Goal: Task Accomplishment & Management: Complete application form

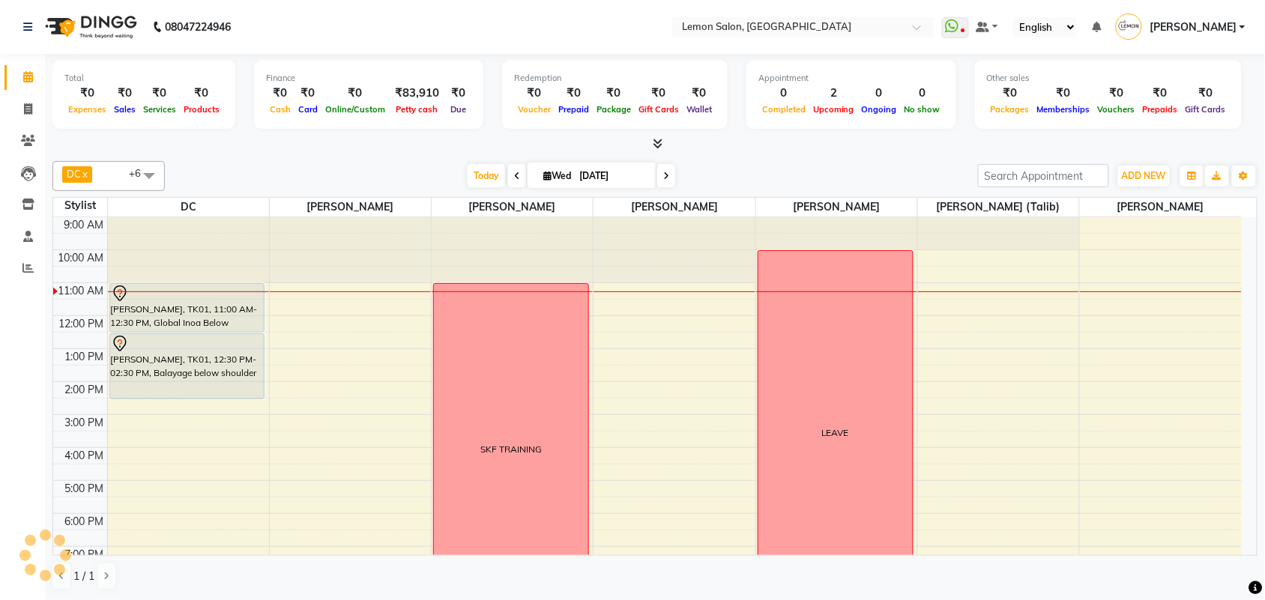
click at [824, 155] on div "DC x [PERSON_NAME] x [PERSON_NAME] x [PERSON_NAME] x [PERSON_NAME] x [PERSON_NA…" at bounding box center [654, 375] width 1205 height 441
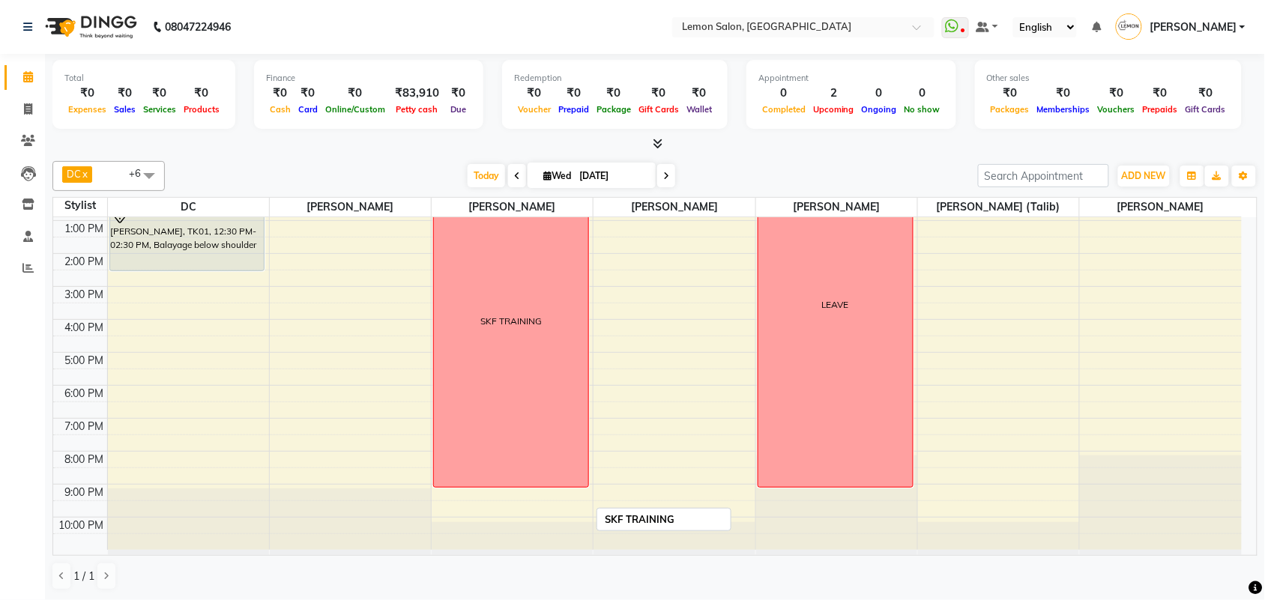
scroll to position [1, 0]
click at [664, 177] on icon at bounding box center [666, 176] width 6 height 9
type input "[DATE]"
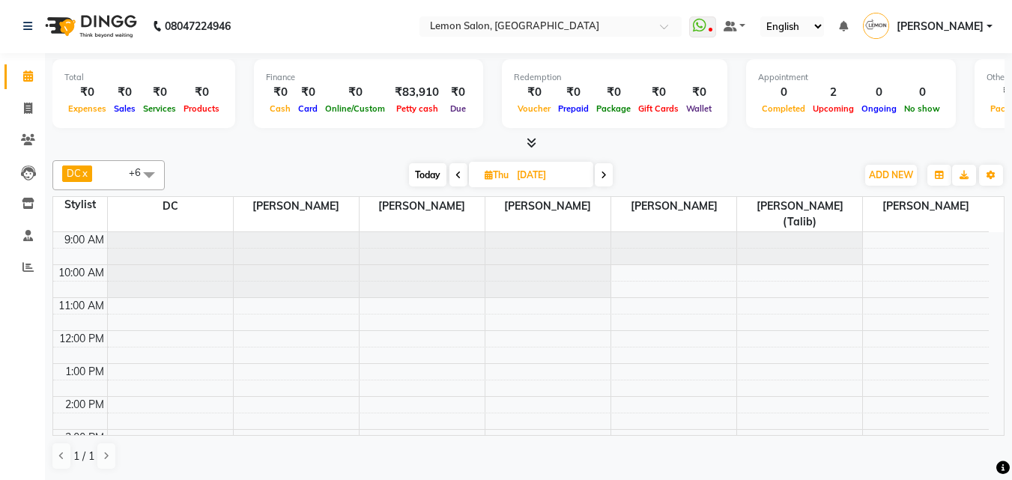
click at [630, 317] on div "9:00 AM 10:00 AM 11:00 AM 12:00 PM 1:00 PM 2:00 PM 3:00 PM 4:00 PM 5:00 PM 6:00…" at bounding box center [521, 462] width 936 height 461
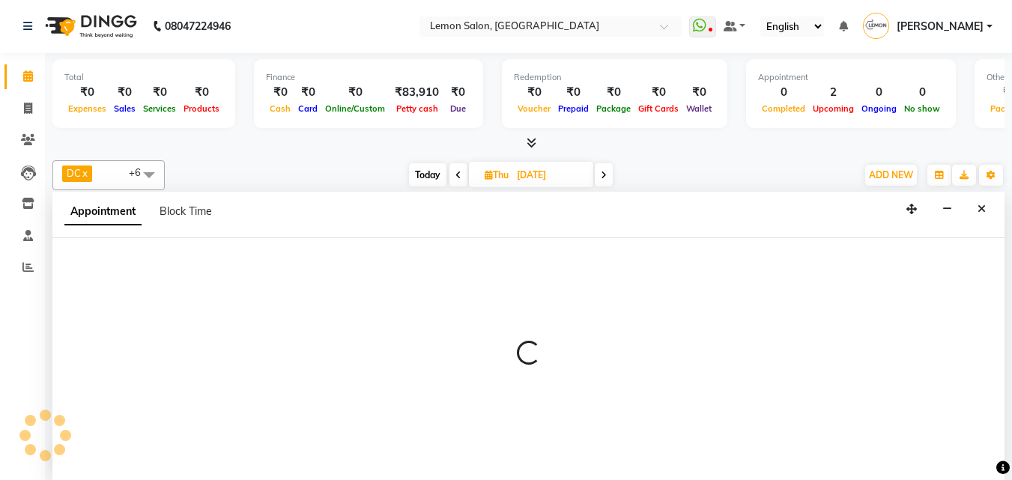
select select "7383"
select select "720"
select select "tentative"
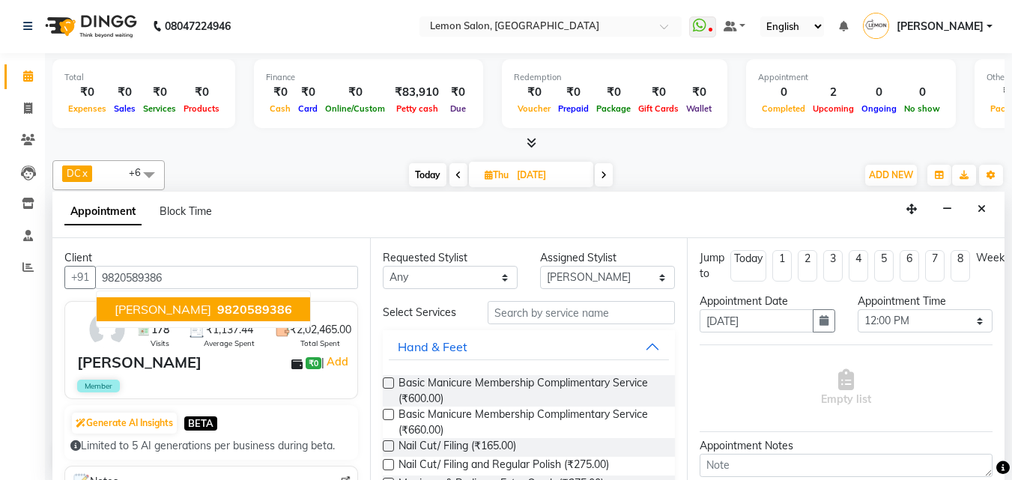
click at [146, 306] on span "[PERSON_NAME]" at bounding box center [163, 309] width 97 height 15
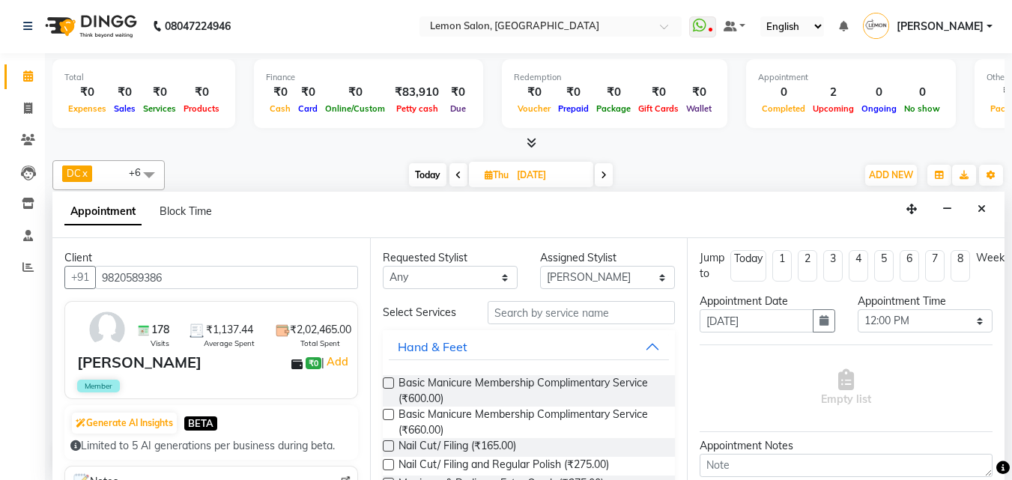
type input "9820589386"
click at [500, 318] on input "text" at bounding box center [581, 312] width 187 height 23
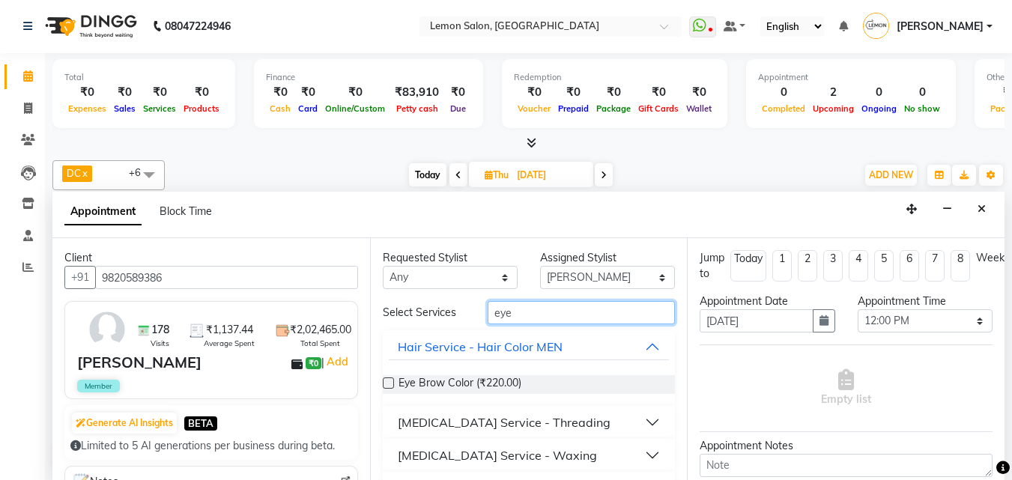
type input "eye"
click at [443, 425] on div "[MEDICAL_DATA] Service - Threading" at bounding box center [504, 423] width 213 height 18
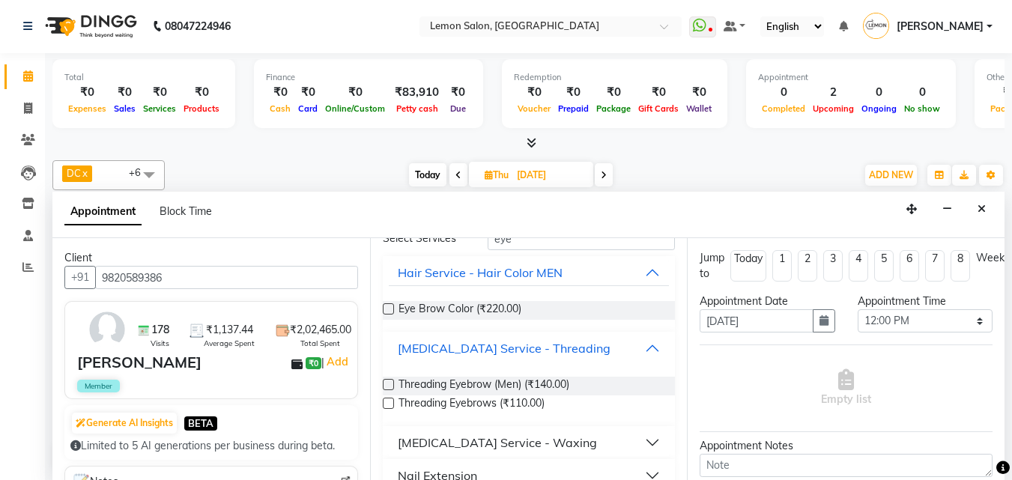
scroll to position [75, 0]
click at [391, 400] on label at bounding box center [388, 402] width 11 height 11
click at [391, 400] on input "checkbox" at bounding box center [388, 404] width 10 height 10
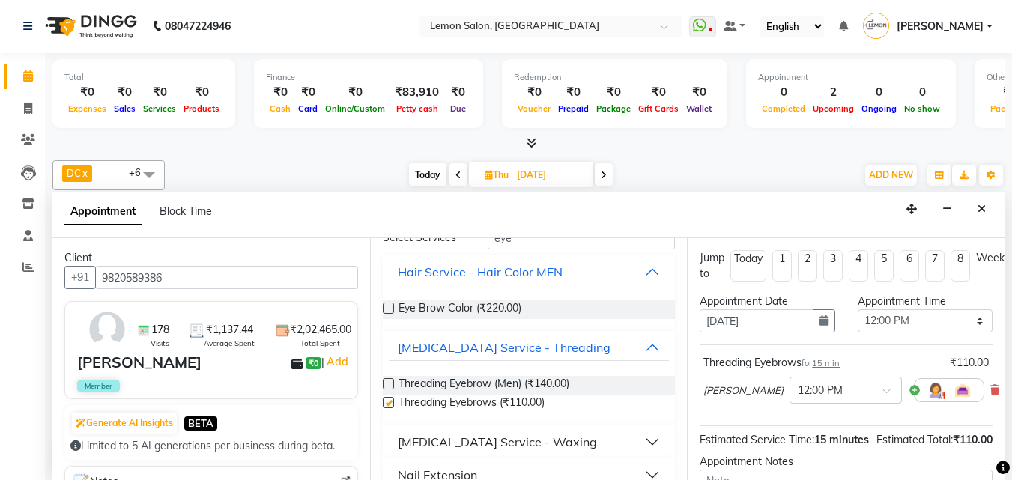
checkbox input "false"
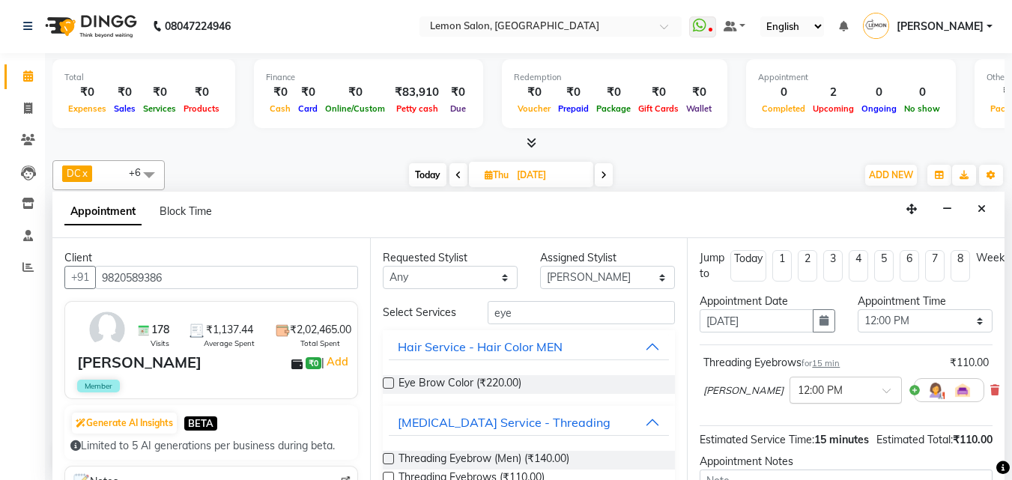
click at [798, 393] on input "text" at bounding box center [831, 389] width 66 height 16
click at [796, 443] on div "12:15 PM" at bounding box center [845, 446] width 111 height 28
drag, startPoint x: 533, startPoint y: 321, endPoint x: 478, endPoint y: 327, distance: 54.9
click at [478, 327] on div "Select Services eye Hair Service - Hair Color MEN Eye Brow Color (₹220.00) [MED…" at bounding box center [529, 466] width 293 height 331
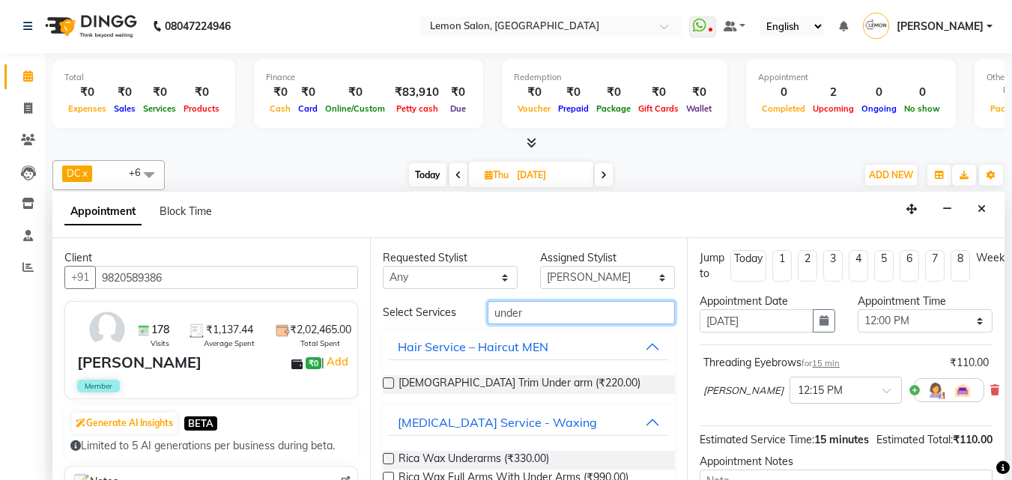
type input "under"
click at [386, 457] on label at bounding box center [388, 458] width 11 height 11
click at [386, 457] on input "checkbox" at bounding box center [388, 460] width 10 height 10
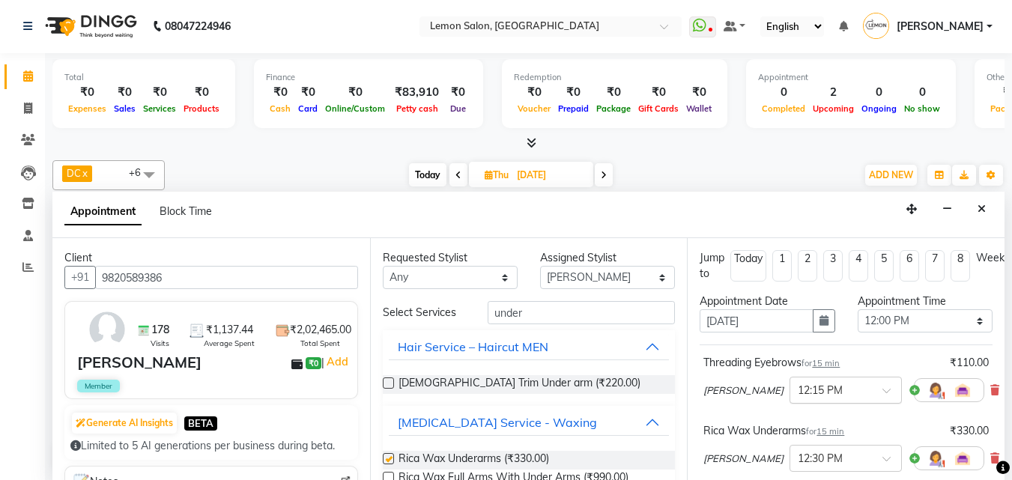
checkbox input "false"
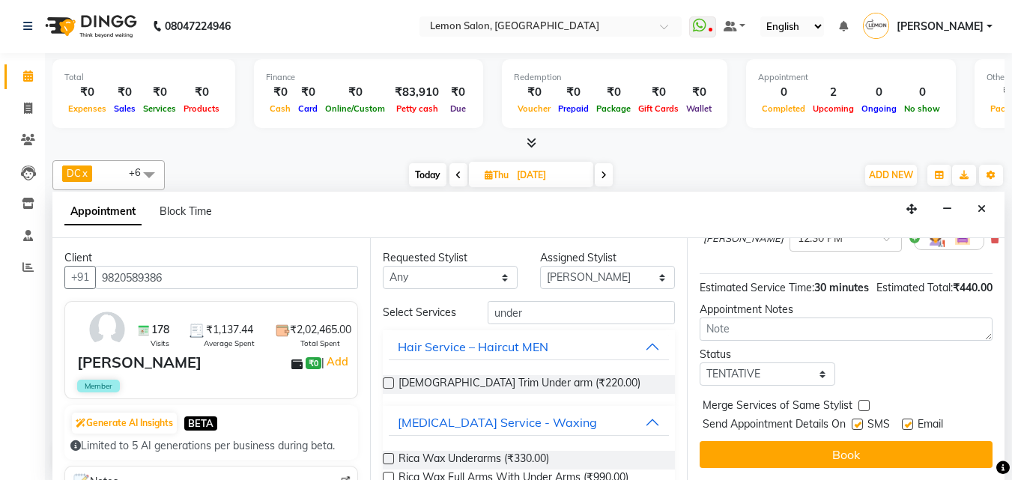
scroll to position [252, 0]
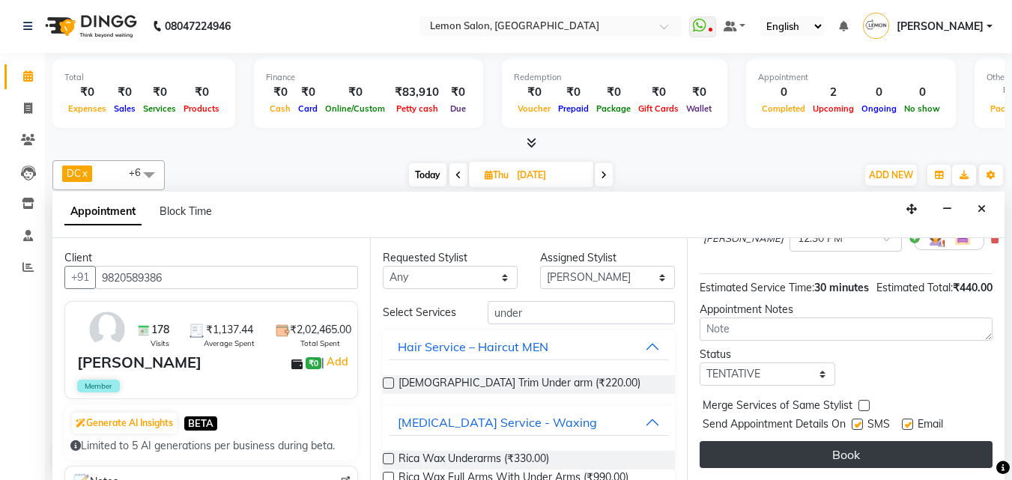
click at [841, 441] on button "Book" at bounding box center [846, 454] width 293 height 27
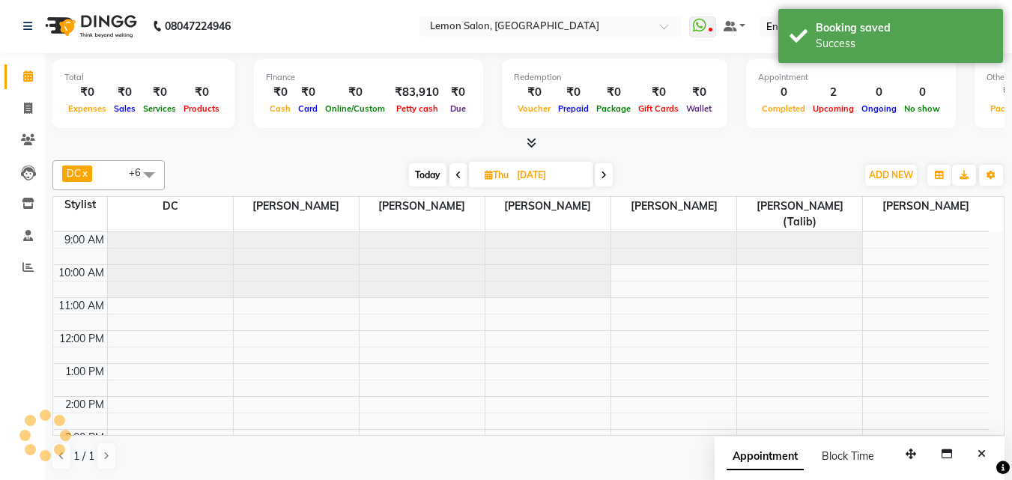
scroll to position [0, 0]
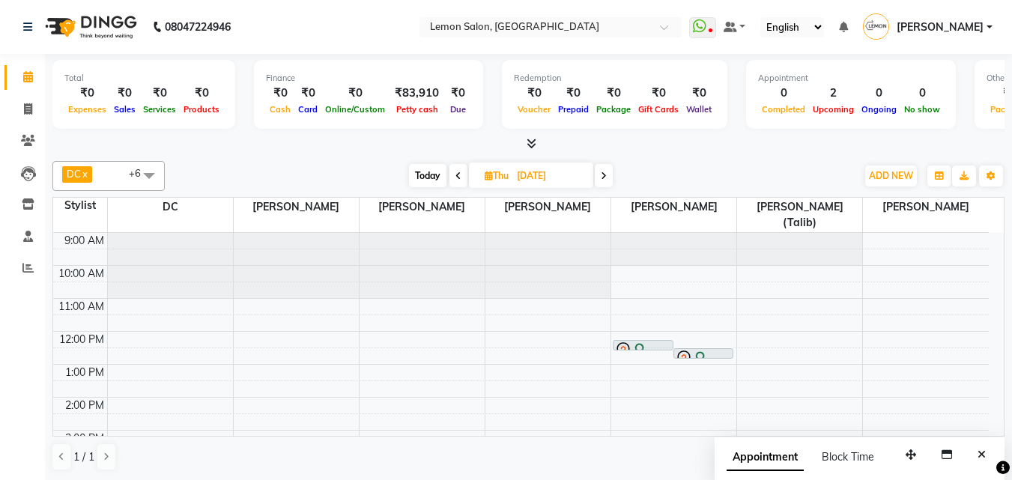
click at [425, 173] on span "Today" at bounding box center [427, 175] width 37 height 23
type input "[DATE]"
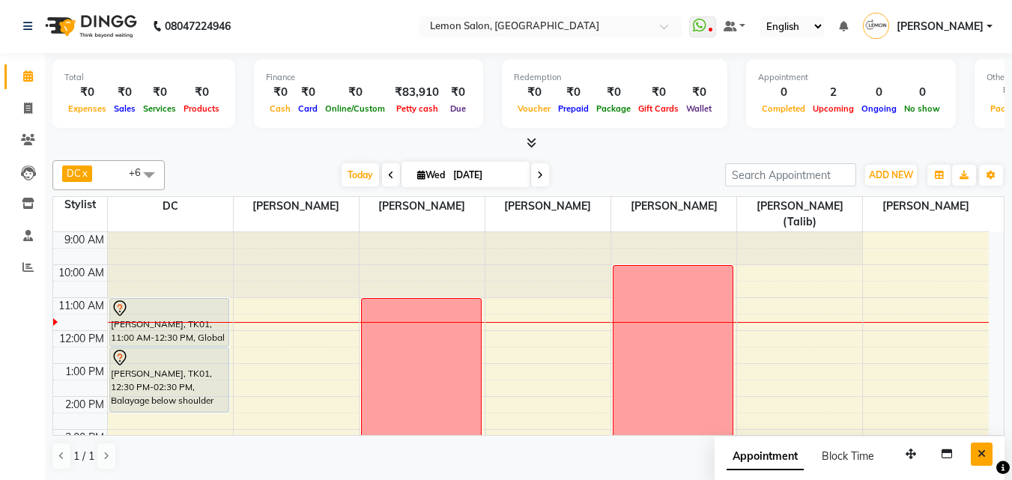
click at [987, 449] on button "Close" at bounding box center [982, 454] width 22 height 23
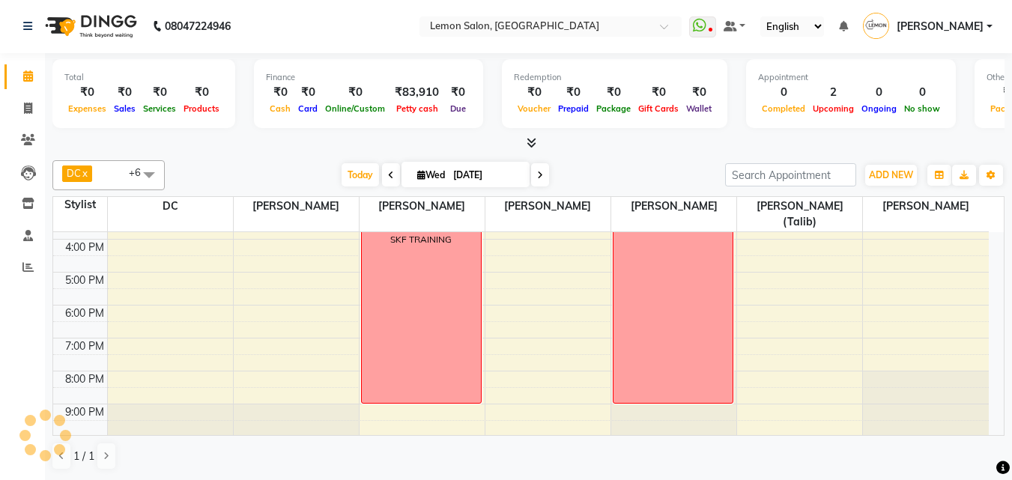
scroll to position [225, 0]
click at [145, 174] on span at bounding box center [149, 174] width 30 height 28
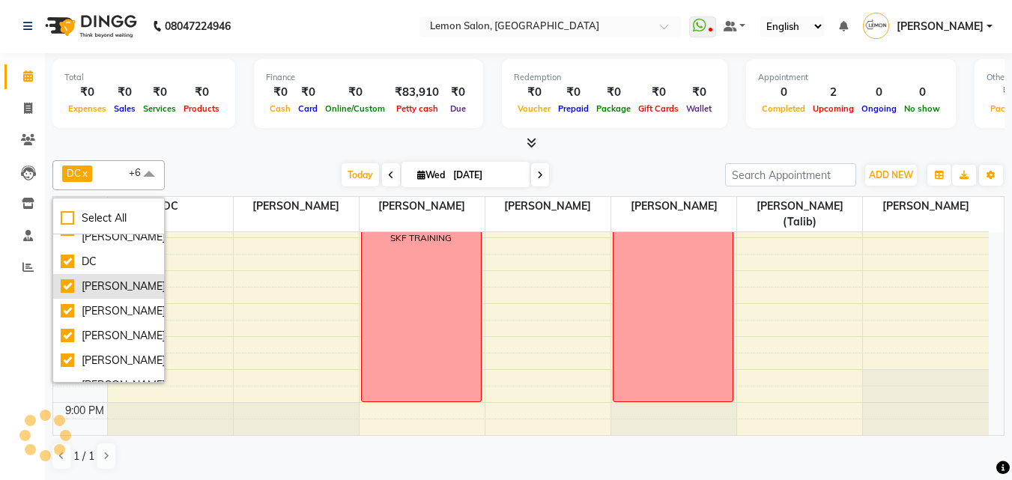
scroll to position [150, 0]
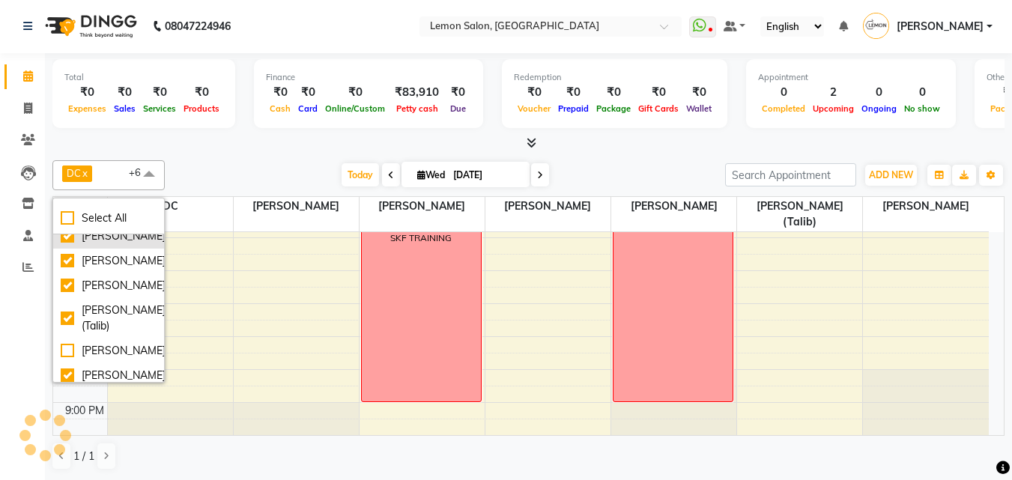
click at [67, 244] on div "[PERSON_NAME]" at bounding box center [109, 236] width 96 height 16
checkbox input "false"
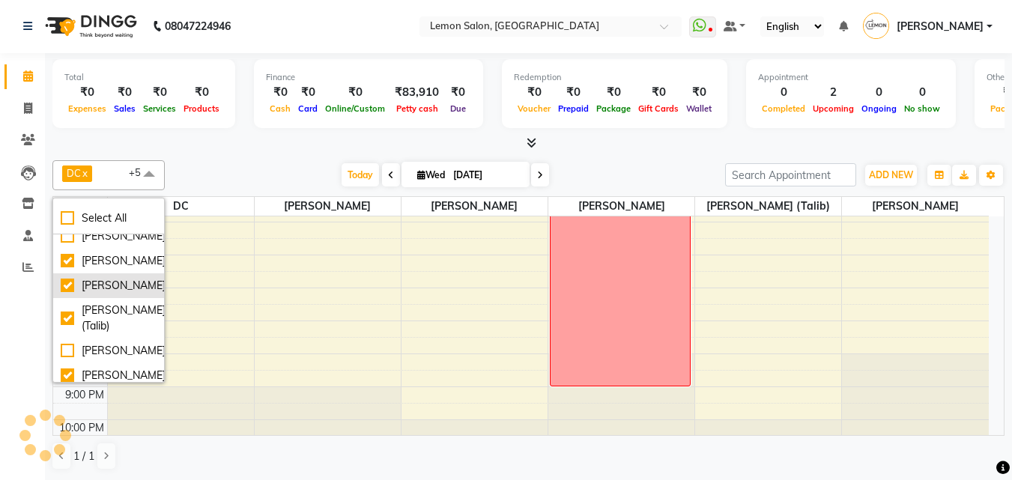
click at [70, 294] on div "[PERSON_NAME]" at bounding box center [109, 286] width 96 height 16
checkbox input "false"
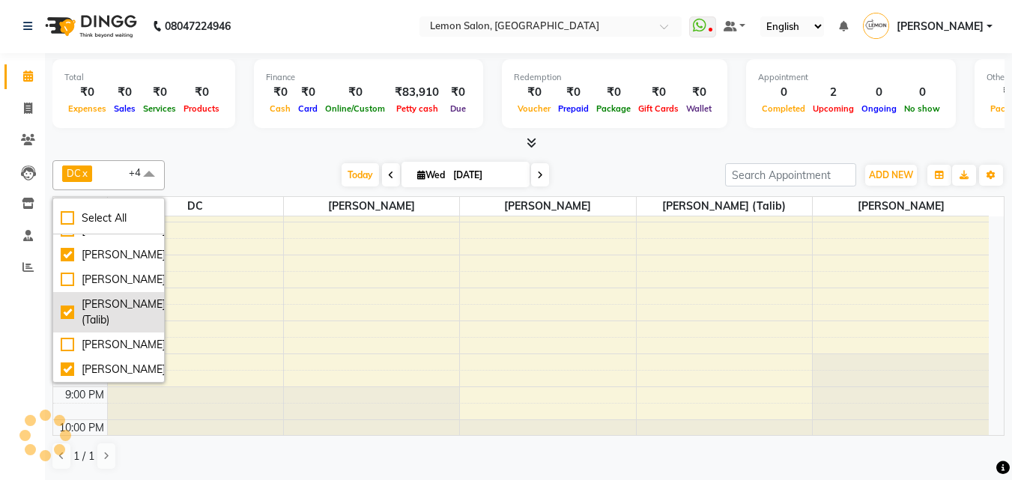
scroll to position [250, 0]
click at [1, 390] on div "Calendar Invoice Clients Leads Inventory Staff Reports Completed InProgress Upc…" at bounding box center [101, 250] width 202 height 416
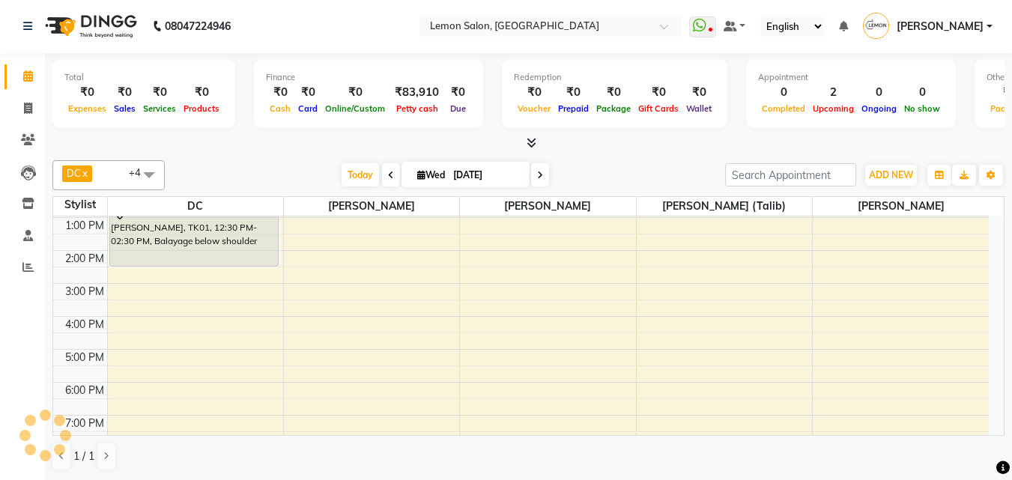
scroll to position [0, 0]
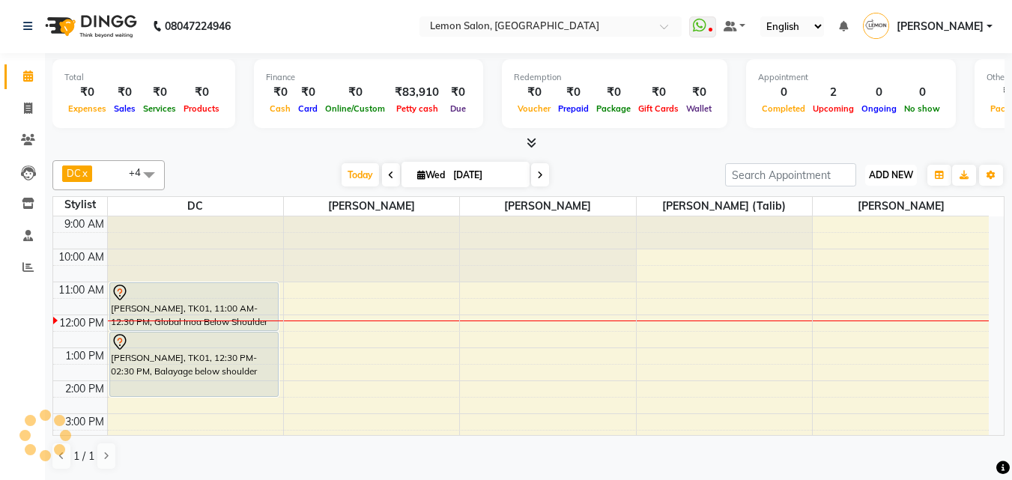
click at [874, 175] on span "ADD NEW" at bounding box center [891, 174] width 44 height 11
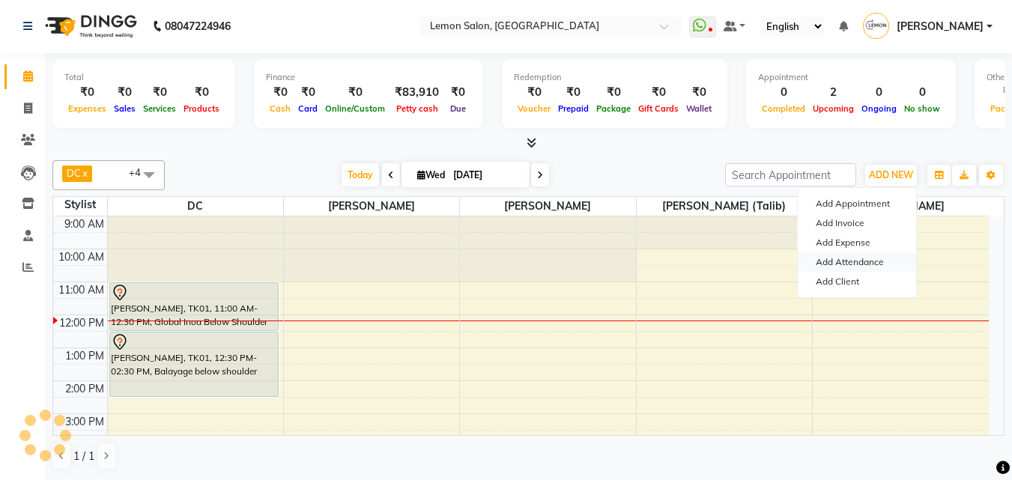
click at [817, 265] on link "Add Attendance" at bounding box center [857, 261] width 118 height 19
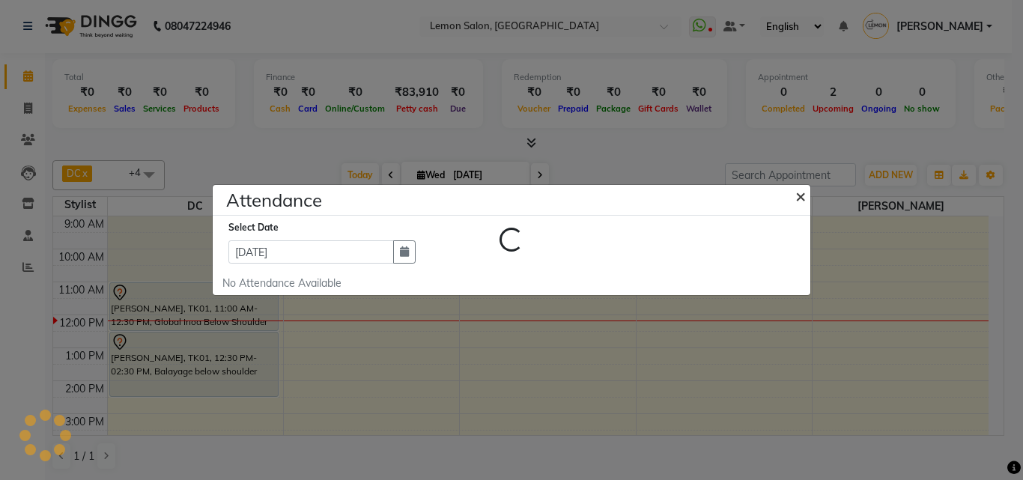
click at [803, 194] on span "×" at bounding box center [801, 195] width 10 height 22
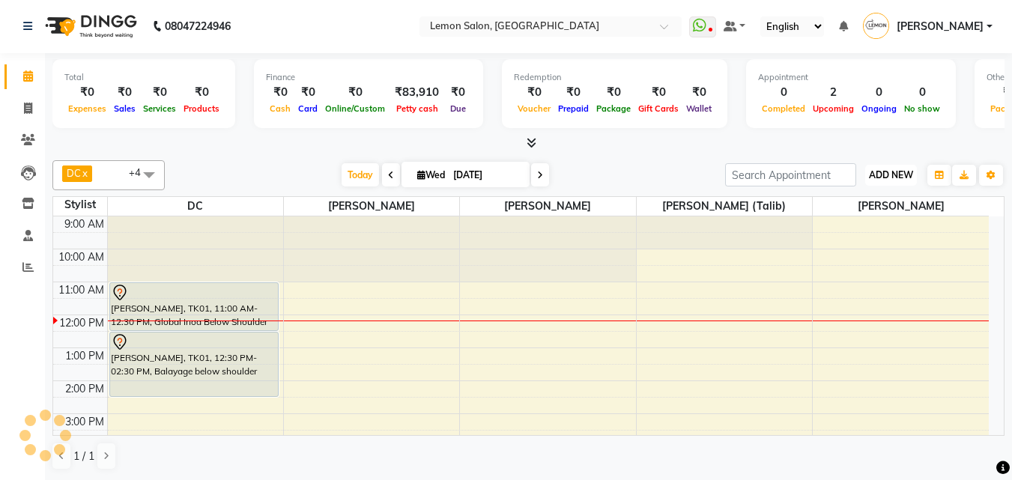
click at [879, 180] on span "ADD NEW" at bounding box center [891, 174] width 44 height 11
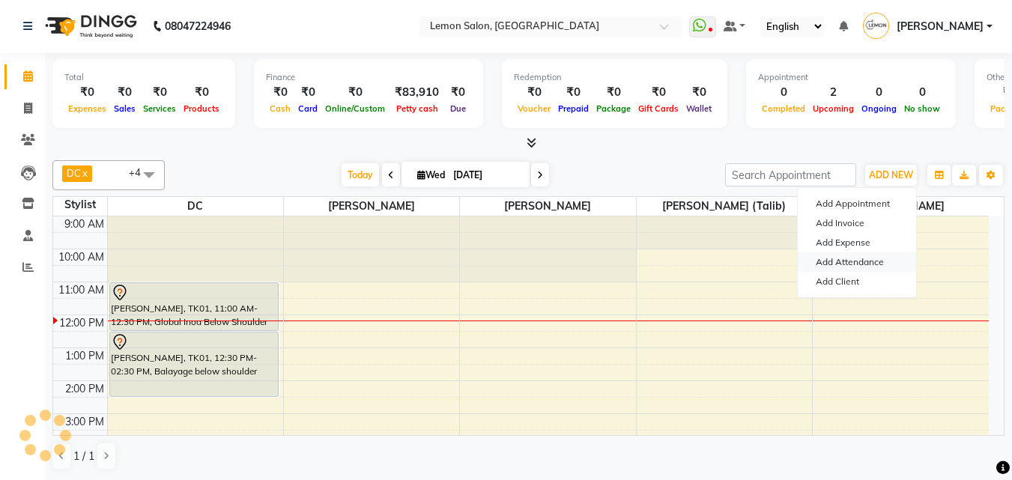
click at [838, 259] on link "Add Attendance" at bounding box center [857, 261] width 118 height 19
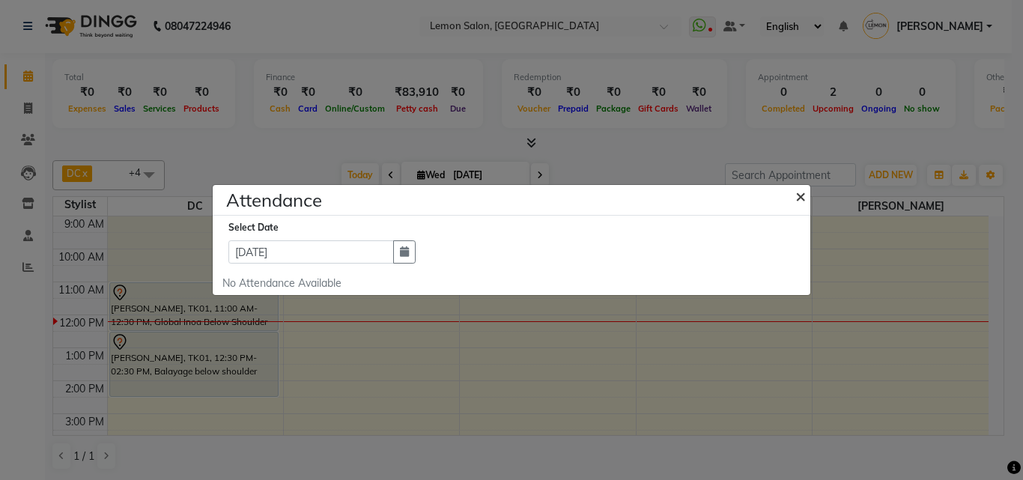
click at [805, 196] on span "×" at bounding box center [801, 195] width 10 height 22
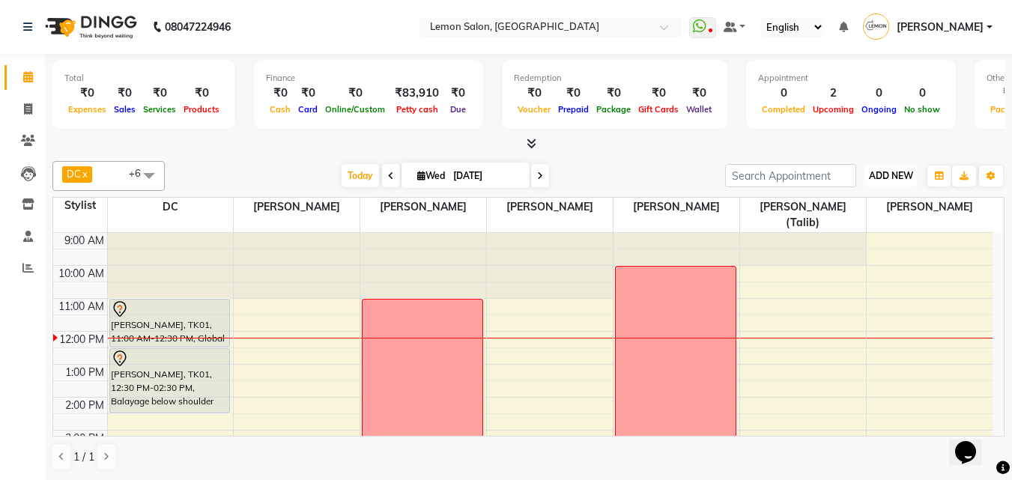
click at [882, 178] on span "ADD NEW" at bounding box center [891, 175] width 44 height 11
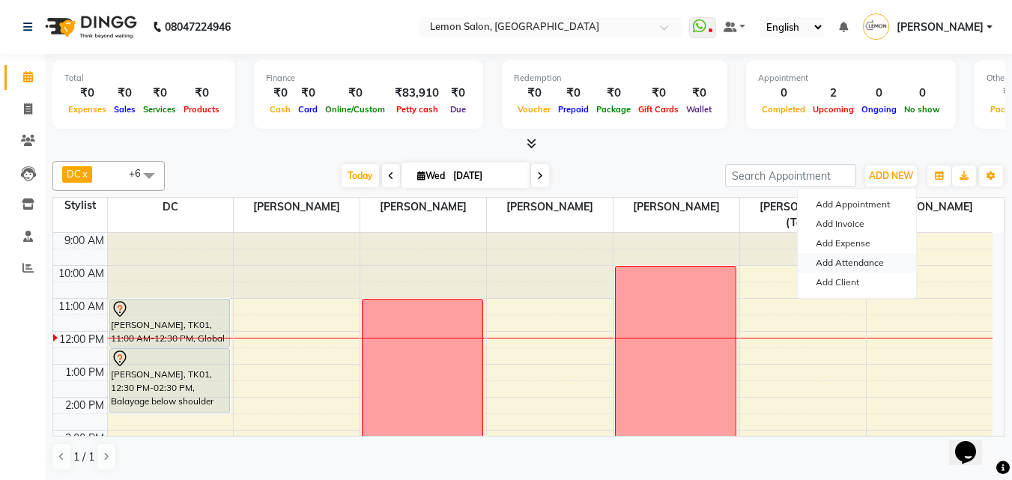
click at [865, 259] on link "Add Attendance" at bounding box center [857, 262] width 118 height 19
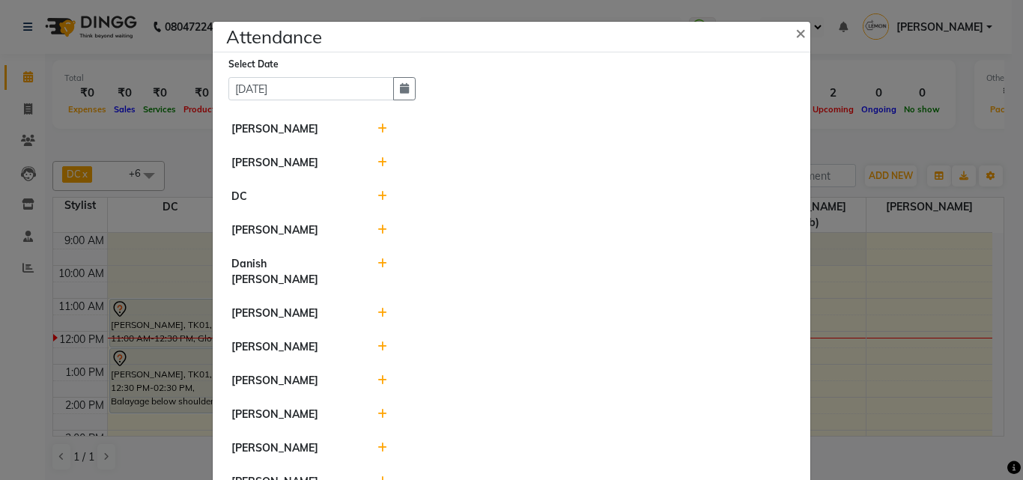
click at [378, 231] on icon at bounding box center [383, 230] width 10 height 10
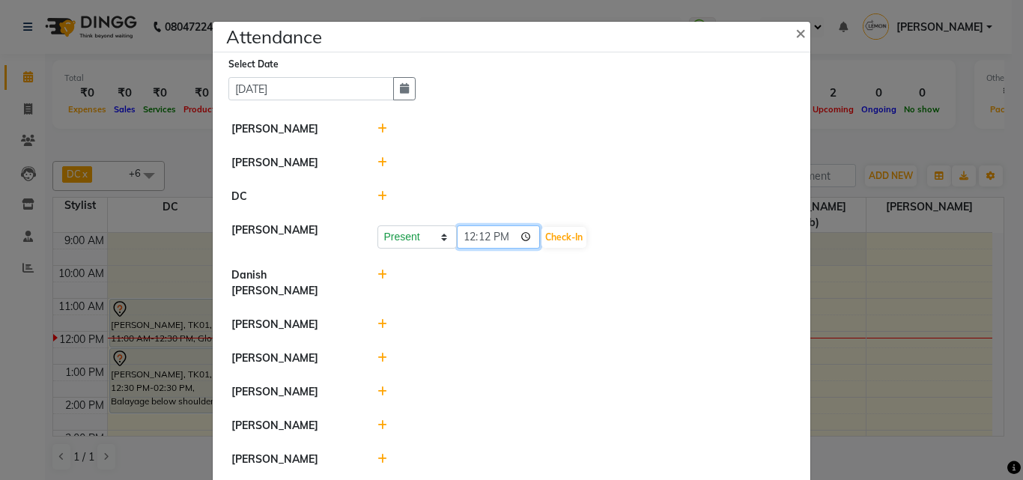
click at [521, 237] on input "12:12" at bounding box center [499, 236] width 84 height 23
type input "11:11"
click at [621, 284] on li "Danish [PERSON_NAME]" at bounding box center [512, 283] width 590 height 50
click at [575, 237] on button "Check-In" at bounding box center [564, 237] width 45 height 21
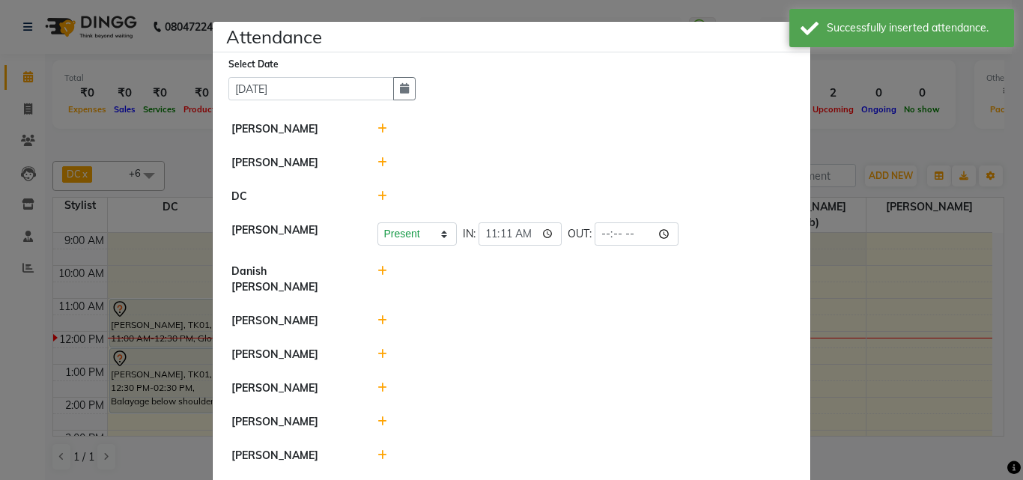
click at [378, 270] on icon at bounding box center [383, 271] width 10 height 10
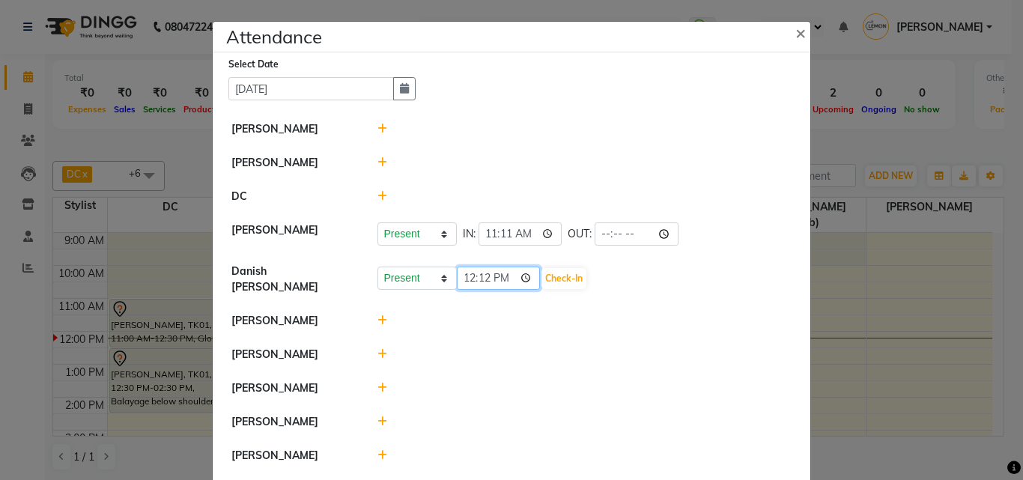
click at [522, 281] on input "12:12" at bounding box center [499, 278] width 84 height 23
type input "09:33"
click at [661, 287] on div "Present Absent Late Half Day Weekly Off 09:33 Check-In" at bounding box center [585, 279] width 415 height 24
click at [563, 275] on button "Check-In" at bounding box center [564, 278] width 45 height 21
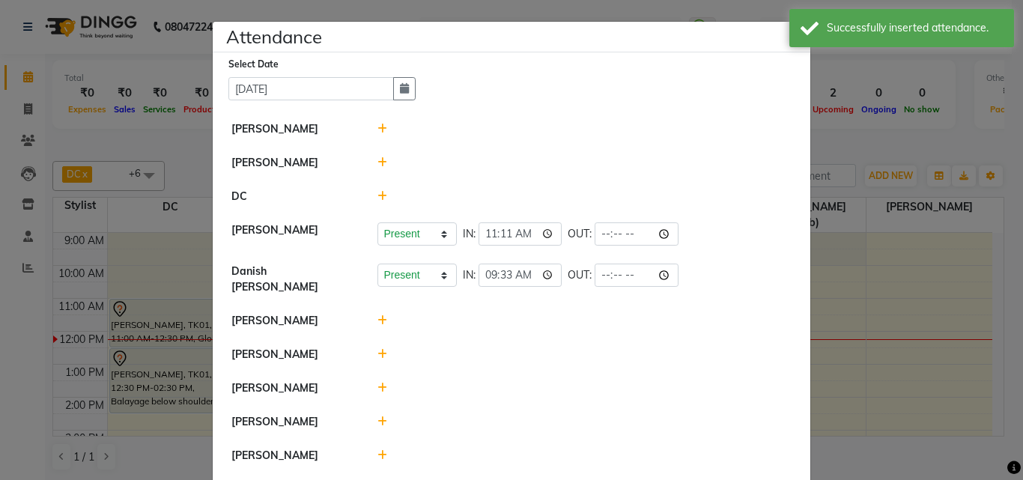
click at [378, 349] on icon at bounding box center [383, 354] width 10 height 10
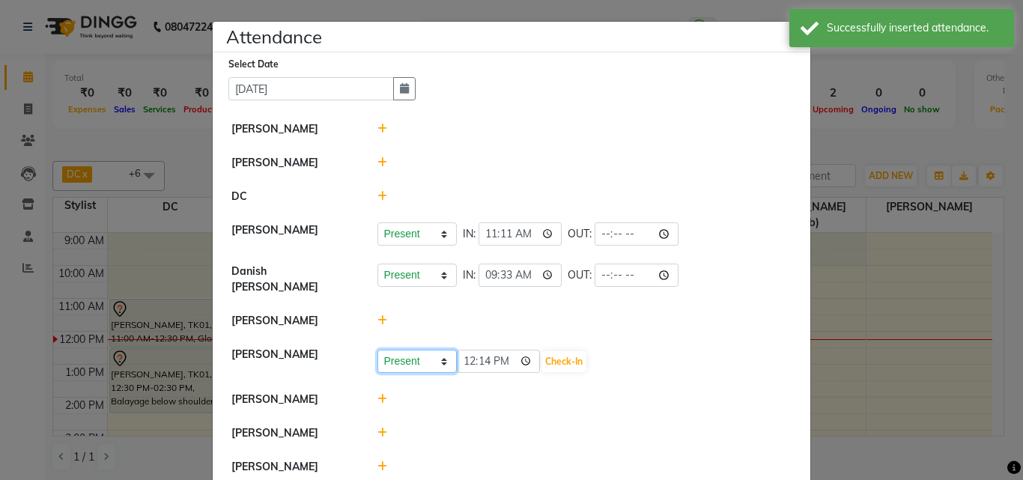
click at [399, 353] on select "Present Absent Late Half Day Weekly Off" at bounding box center [417, 361] width 79 height 23
select select "W"
click at [378, 350] on select "Present Absent Late Half Day Weekly Off" at bounding box center [417, 361] width 79 height 23
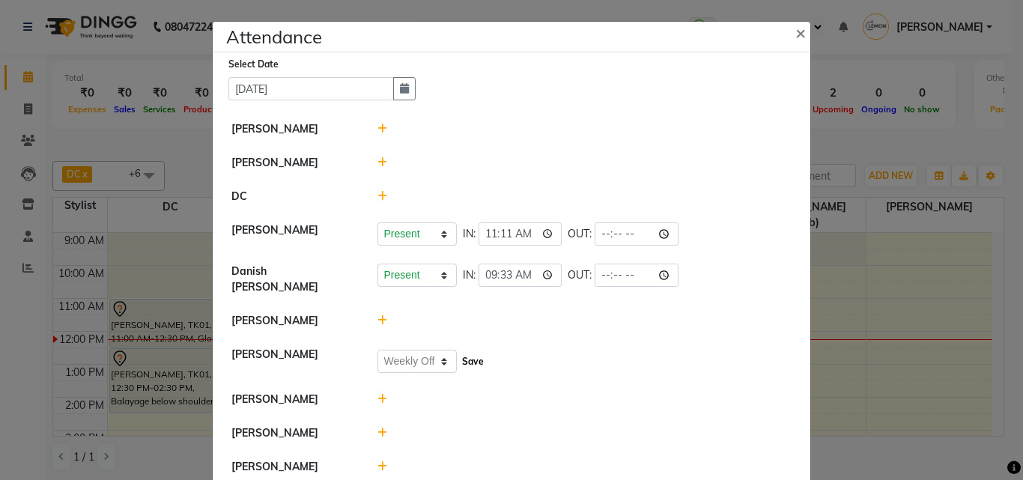
click at [465, 355] on button "Save" at bounding box center [472, 361] width 29 height 21
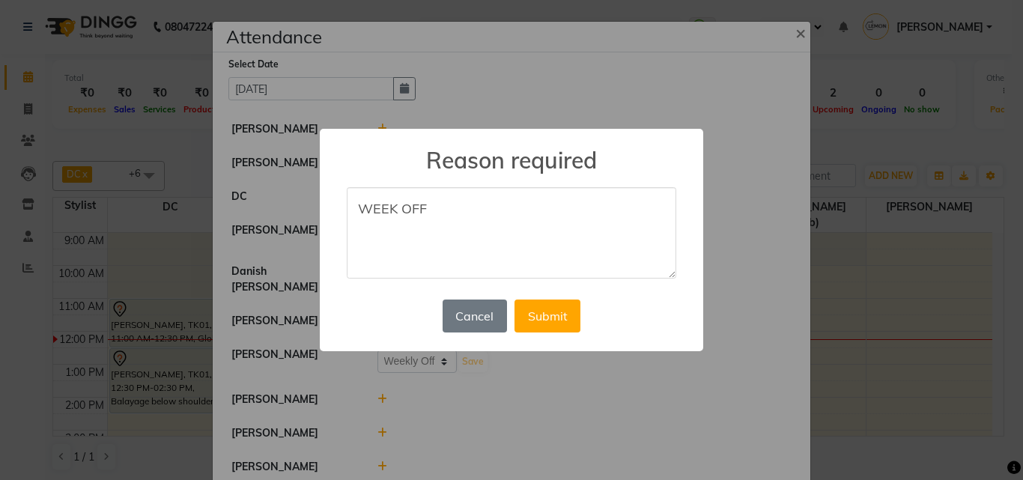
drag, startPoint x: 354, startPoint y: 214, endPoint x: 425, endPoint y: 211, distance: 71.2
click at [425, 211] on textarea "WEEK OFF" at bounding box center [512, 232] width 330 height 91
type textarea "WEEK OFF"
click at [543, 309] on button "Submit" at bounding box center [548, 316] width 66 height 33
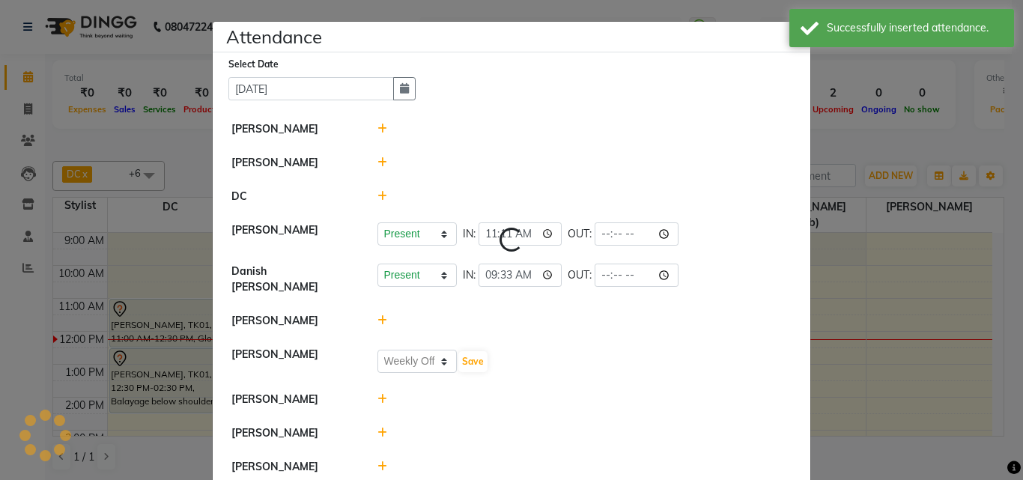
select select "W"
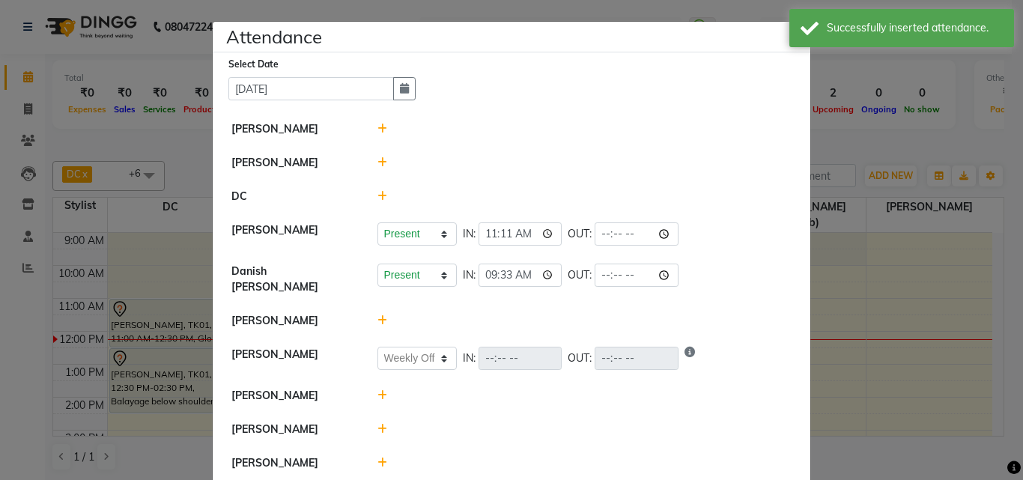
click at [378, 390] on icon at bounding box center [383, 395] width 10 height 10
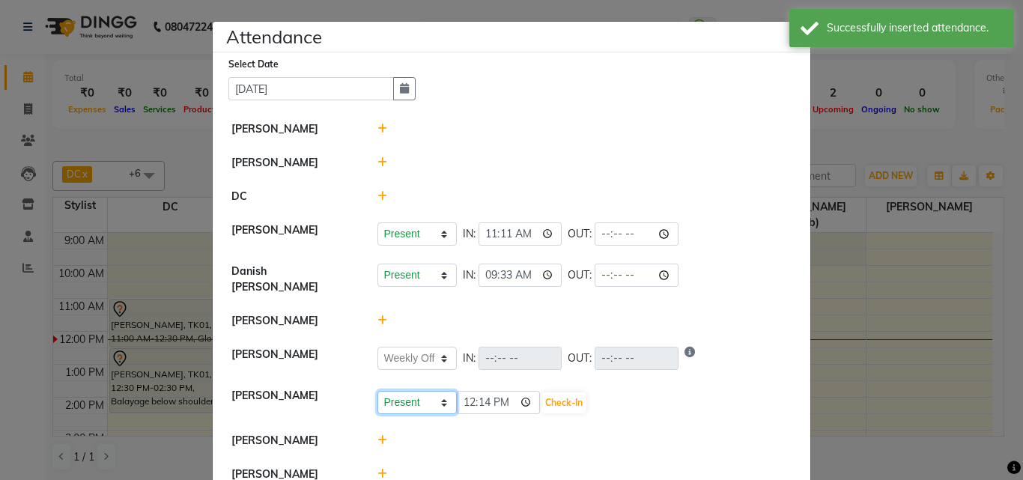
click at [393, 393] on select "Present Absent Late Half Day Weekly Off" at bounding box center [417, 402] width 79 height 23
select select "W"
click at [378, 391] on select "Present Absent Late Half Day Weekly Off" at bounding box center [417, 402] width 79 height 23
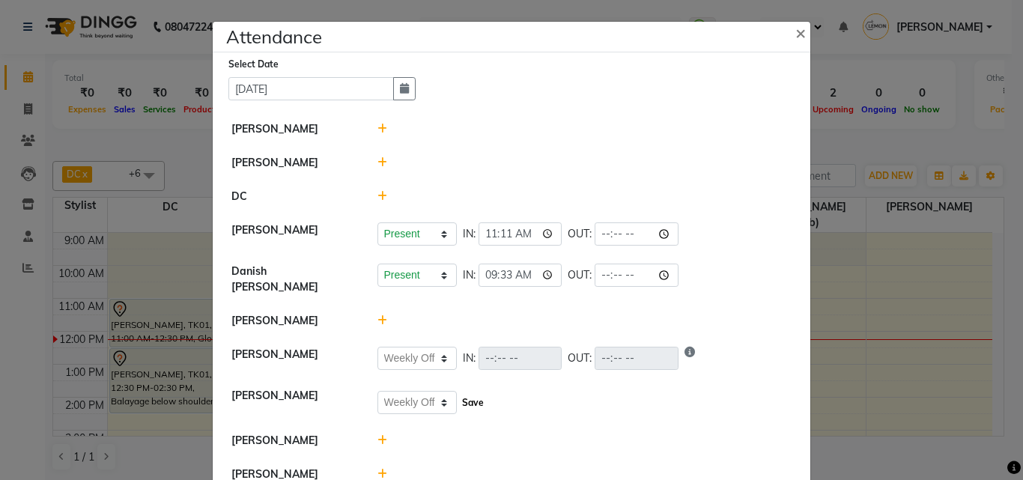
click at [461, 393] on button "Save" at bounding box center [472, 403] width 29 height 21
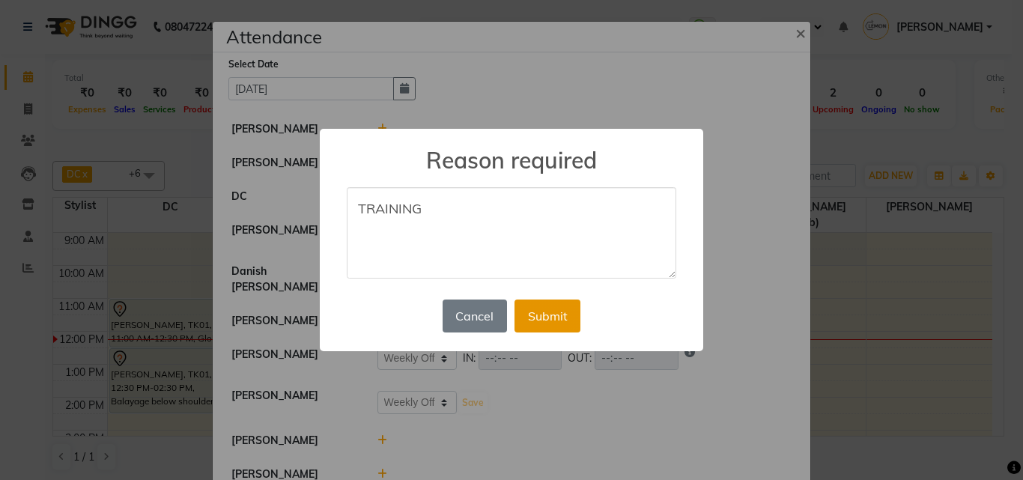
type textarea "TRAINING"
click at [530, 311] on button "Submit" at bounding box center [548, 316] width 66 height 33
select select "W"
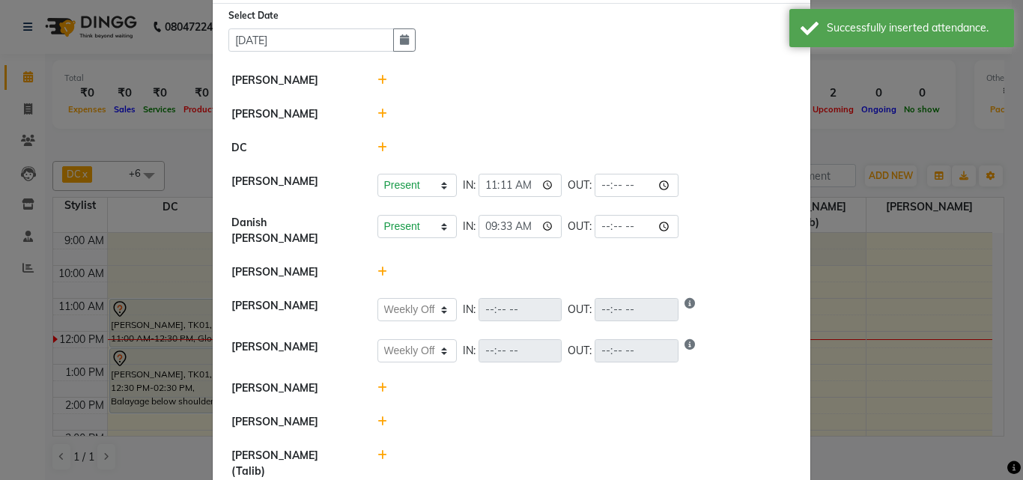
scroll to position [75, 0]
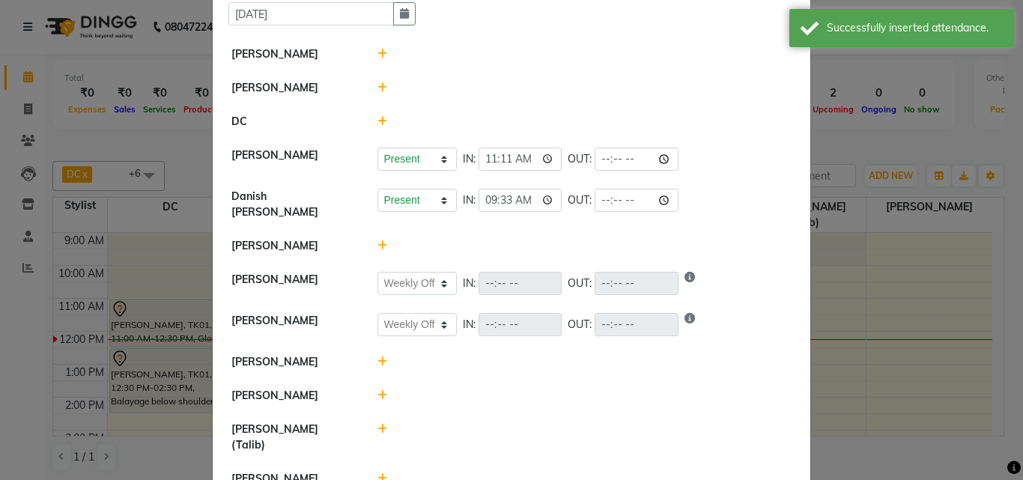
click at [378, 88] on icon at bounding box center [383, 87] width 10 height 10
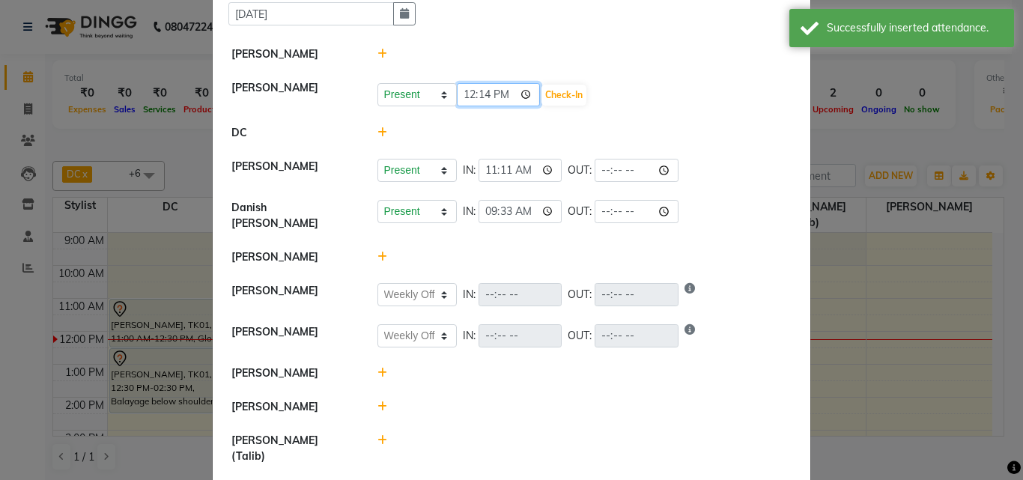
click at [524, 94] on input "12:14" at bounding box center [499, 94] width 84 height 23
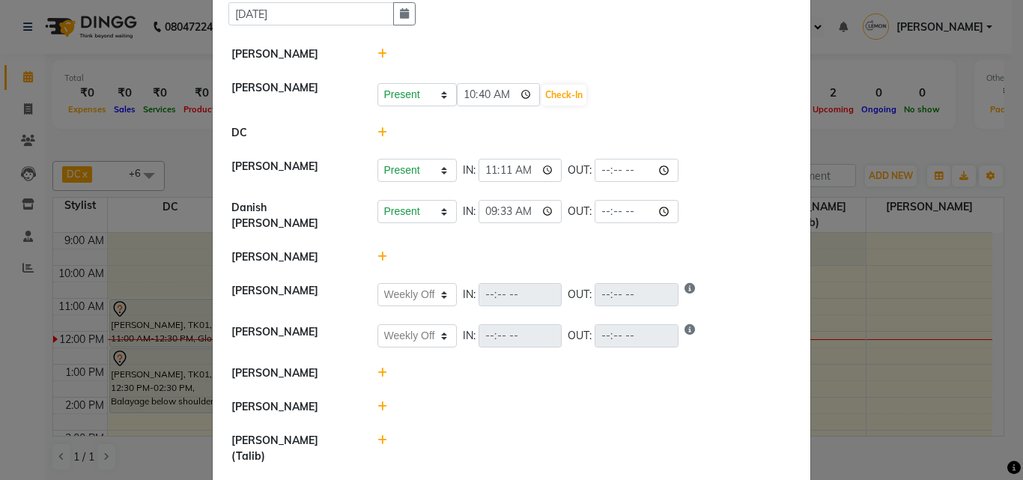
type input "10:40"
click at [623, 115] on li "Faheem Malik Present Absent Late Half Day Weekly Off 10:40 Check-In" at bounding box center [512, 94] width 590 height 46
click at [557, 100] on button "Check-In" at bounding box center [564, 95] width 45 height 21
select select "W"
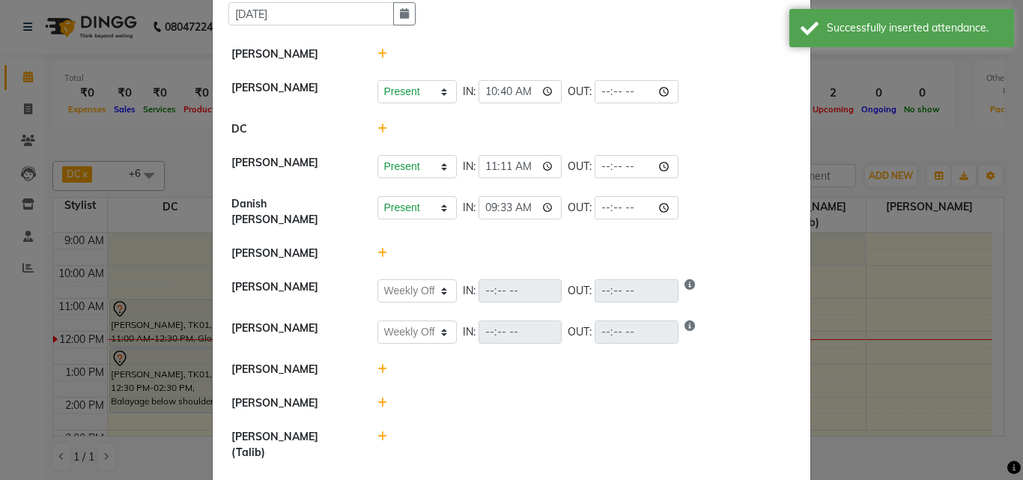
scroll to position [100, 0]
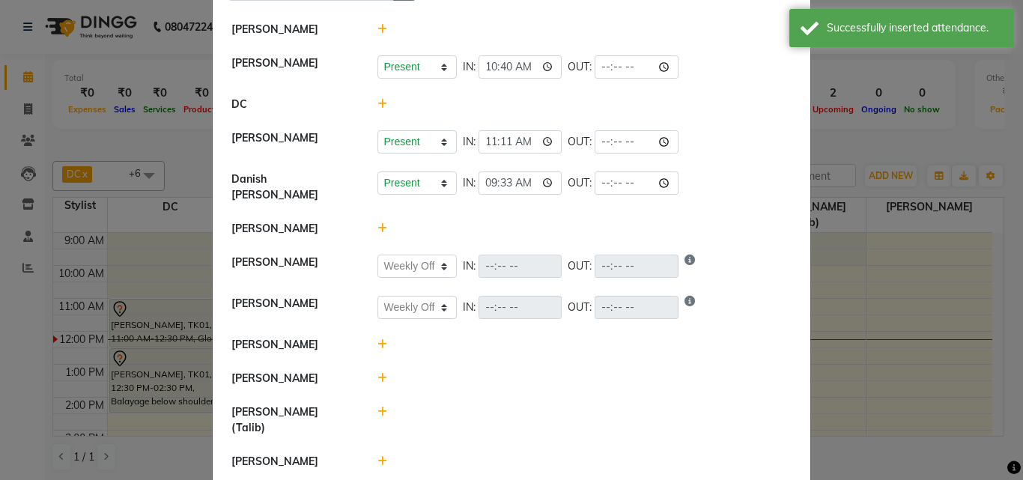
click at [380, 373] on icon at bounding box center [383, 378] width 10 height 10
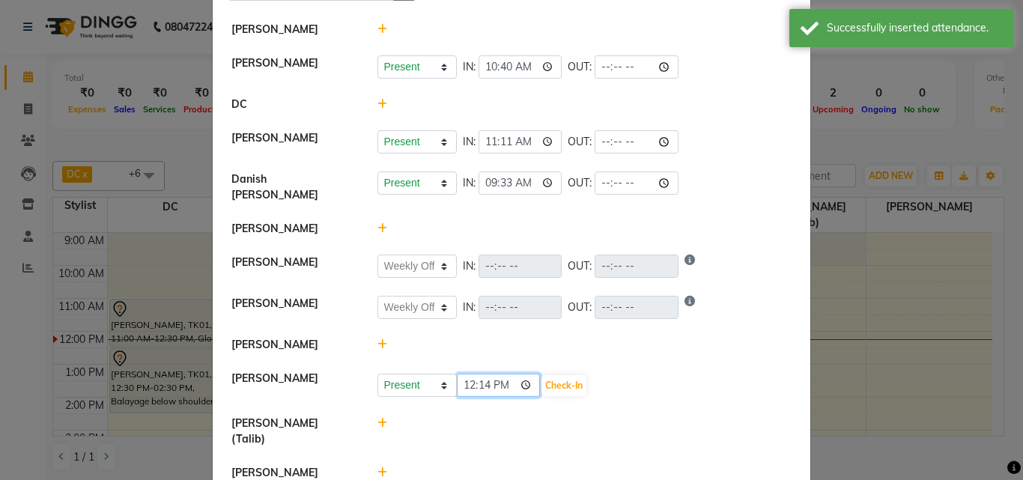
click at [522, 378] on input "12:14" at bounding box center [499, 385] width 84 height 23
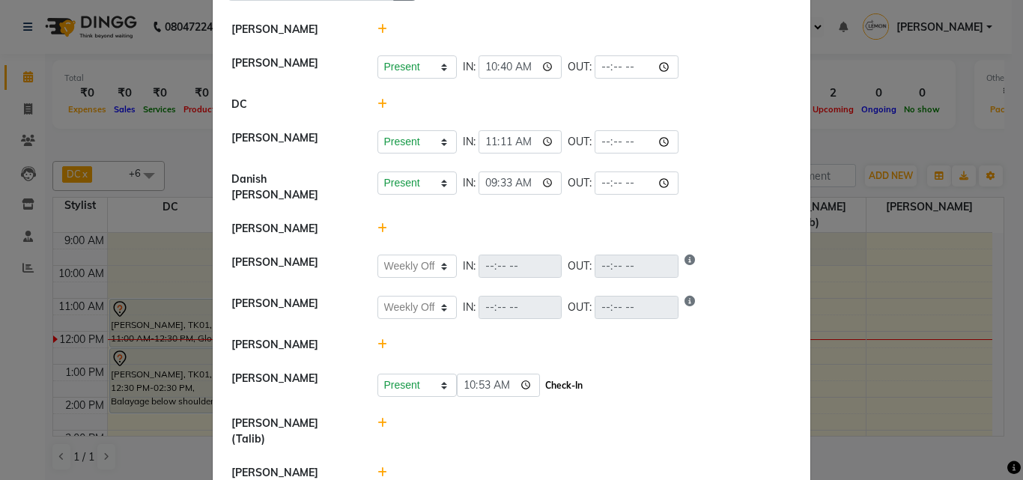
type input "10:53"
click at [565, 375] on button "Check-In" at bounding box center [564, 385] width 45 height 21
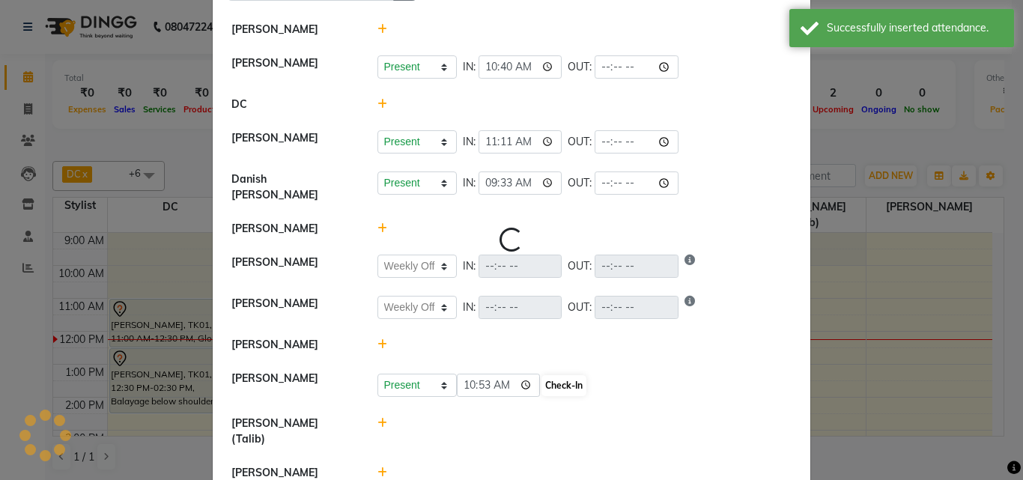
select select "W"
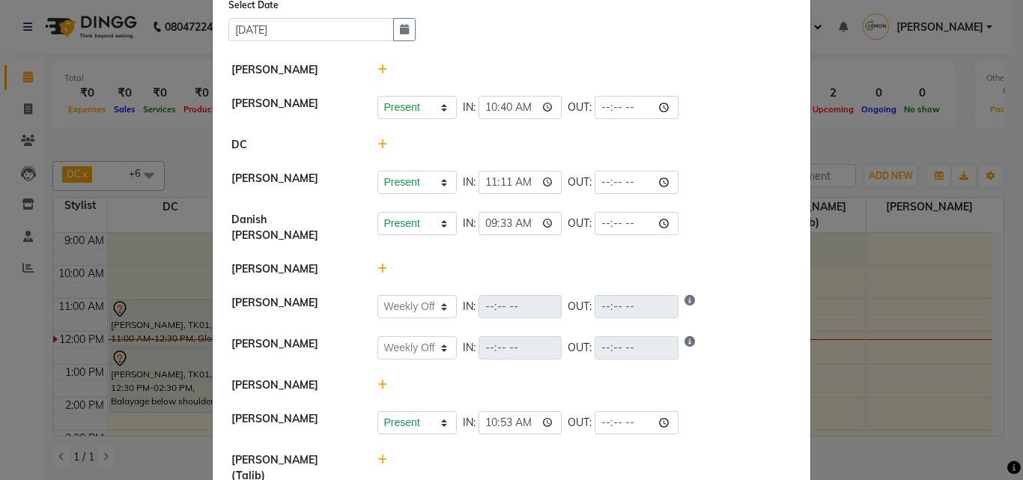
scroll to position [25, 0]
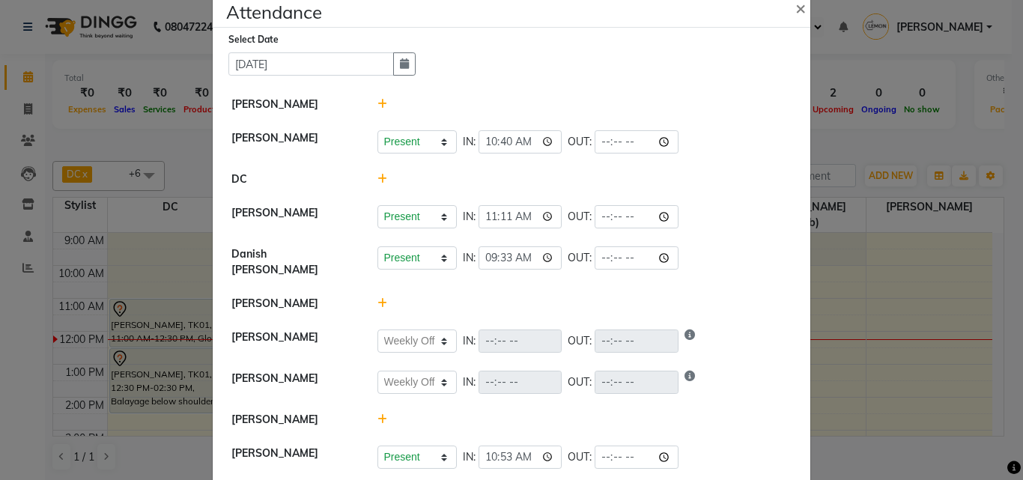
click at [379, 104] on icon at bounding box center [383, 104] width 10 height 10
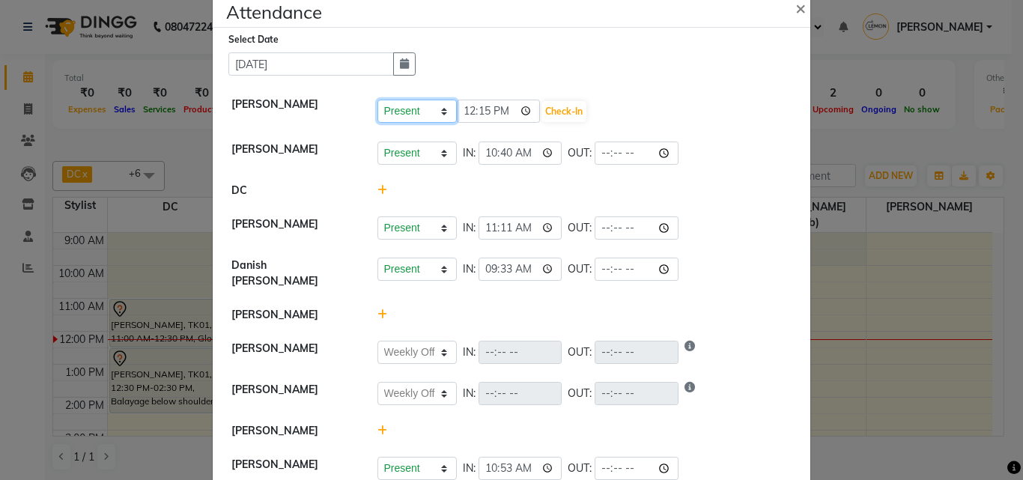
click at [409, 115] on select "Present Absent Late Half Day Weekly Off" at bounding box center [417, 111] width 79 height 23
select select "A"
click at [378, 100] on select "Present Absent Late Half Day Weekly Off" at bounding box center [417, 111] width 79 height 23
click at [475, 112] on button "Save" at bounding box center [472, 111] width 29 height 21
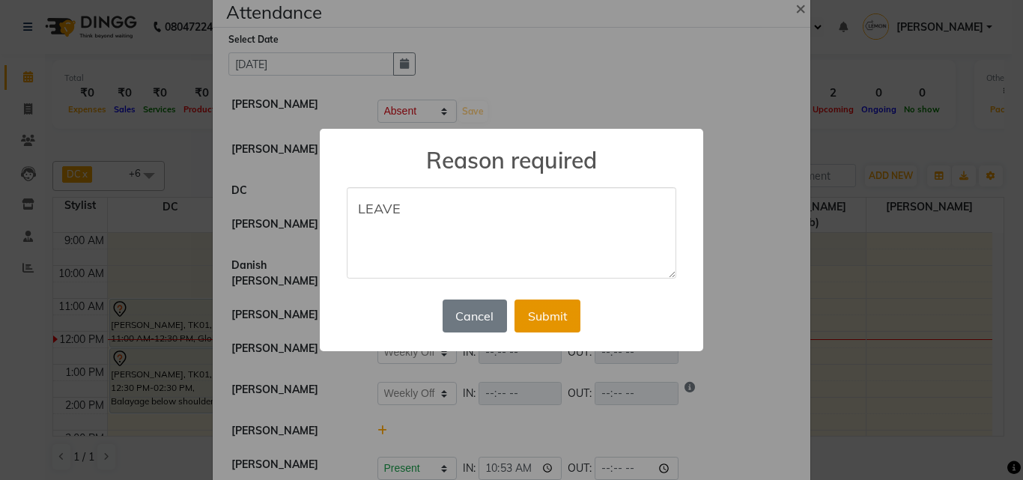
type textarea "LEAVE"
click at [547, 314] on button "Submit" at bounding box center [548, 316] width 66 height 33
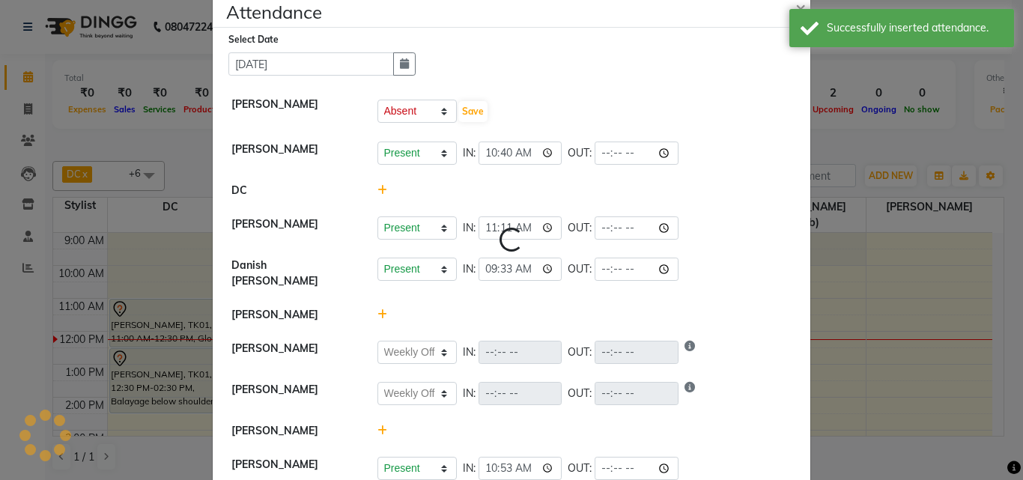
select select "A"
select select "W"
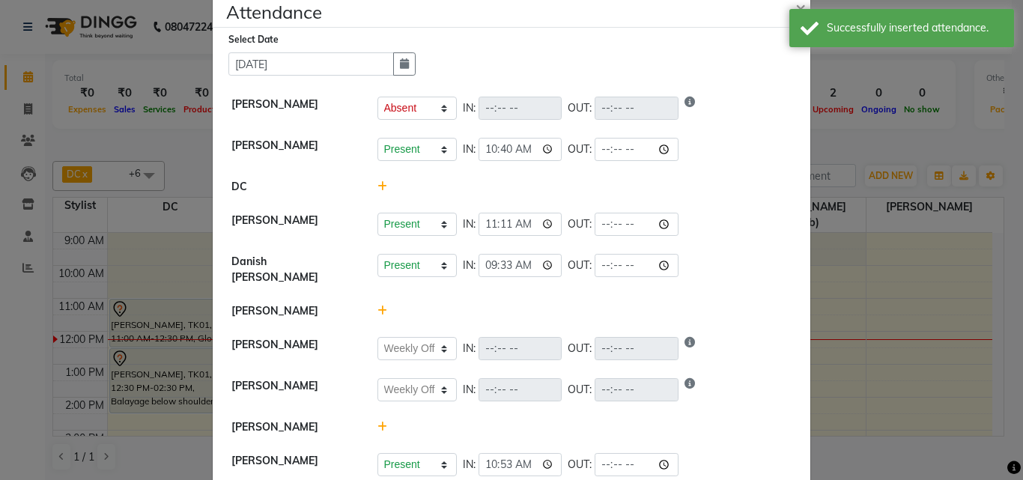
scroll to position [100, 0]
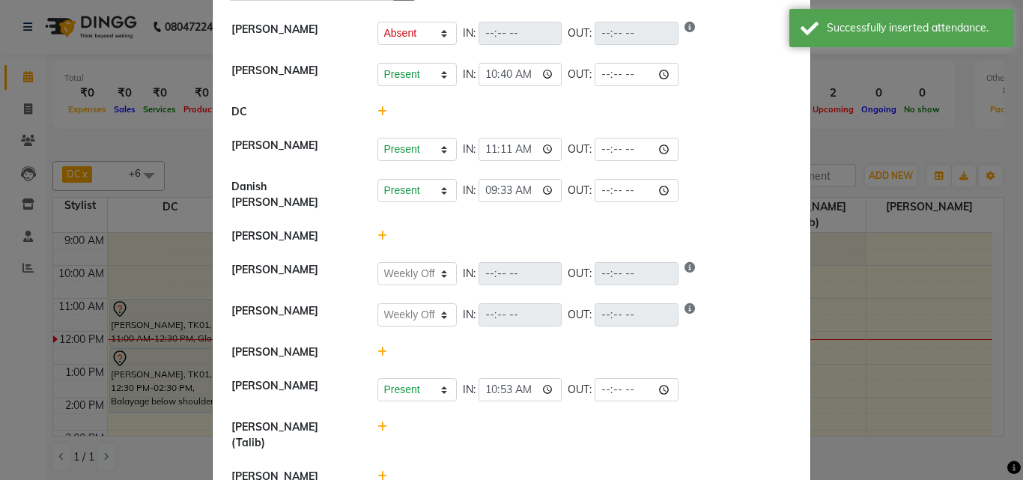
click at [378, 347] on icon at bounding box center [383, 352] width 10 height 10
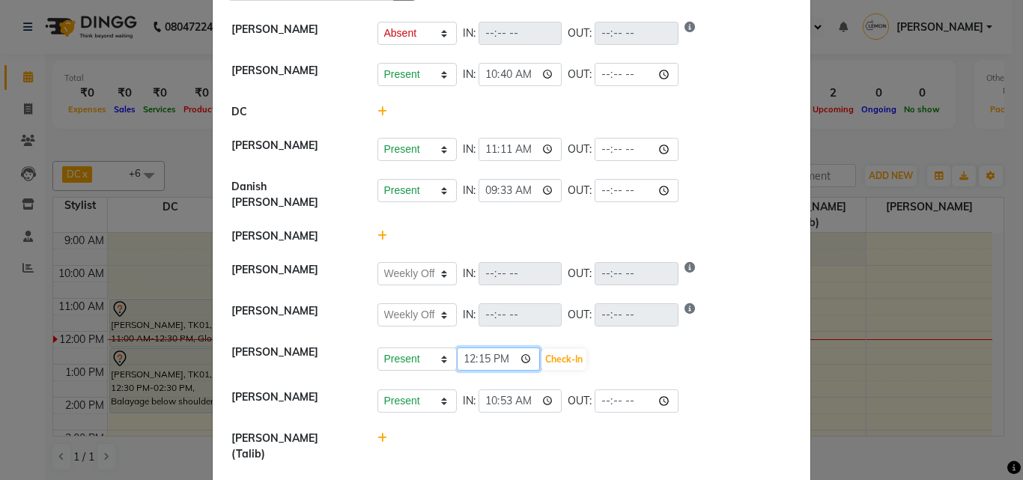
click at [522, 352] on input "12:15" at bounding box center [499, 359] width 84 height 23
type input "11:37"
click at [679, 357] on div "Present Absent Late Half Day Weekly Off 11:37 Check-In" at bounding box center [585, 360] width 415 height 24
click at [574, 349] on button "Check-In" at bounding box center [564, 359] width 45 height 21
select select "A"
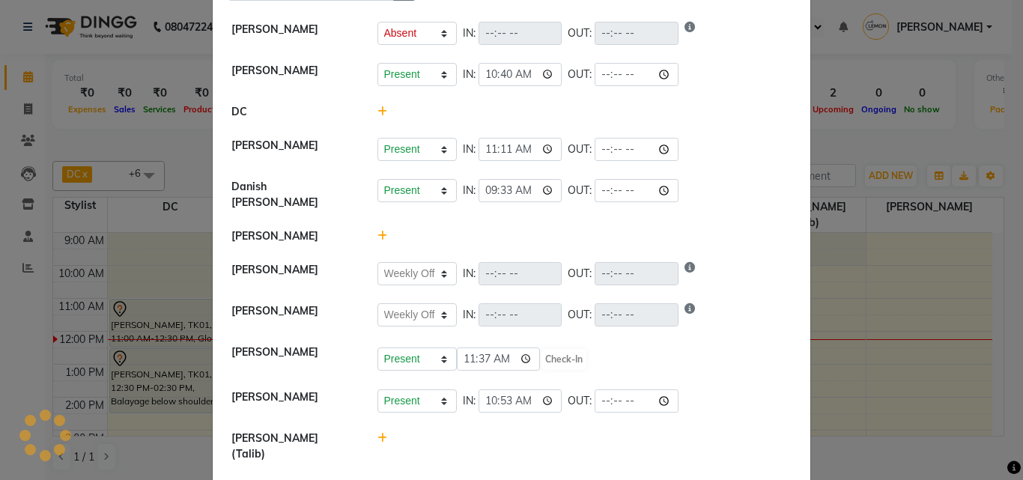
select select "W"
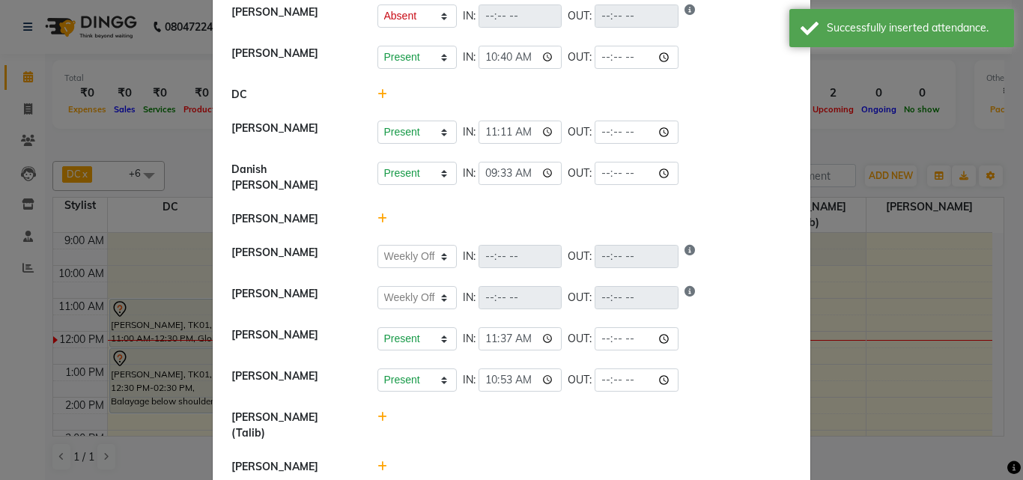
scroll to position [122, 0]
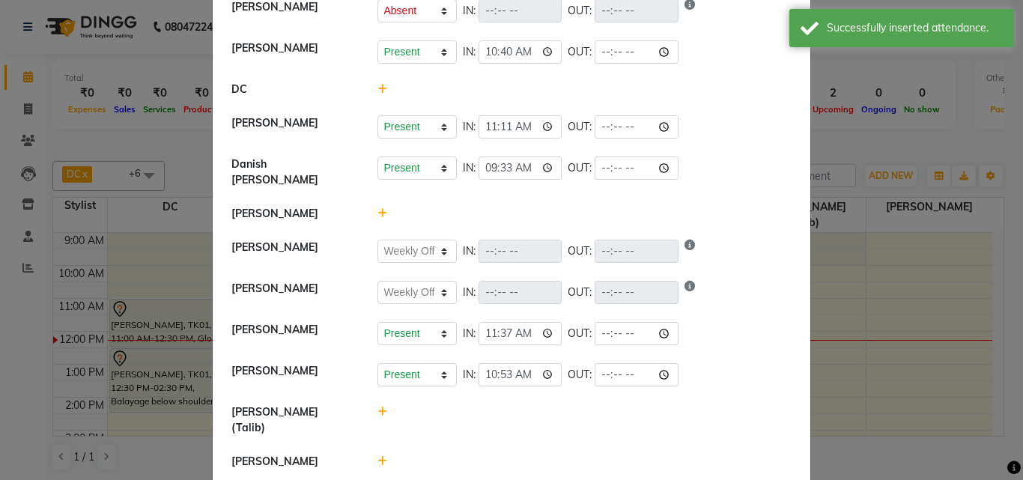
click at [378, 407] on icon at bounding box center [383, 412] width 10 height 10
click at [522, 411] on input "12:16" at bounding box center [499, 419] width 84 height 23
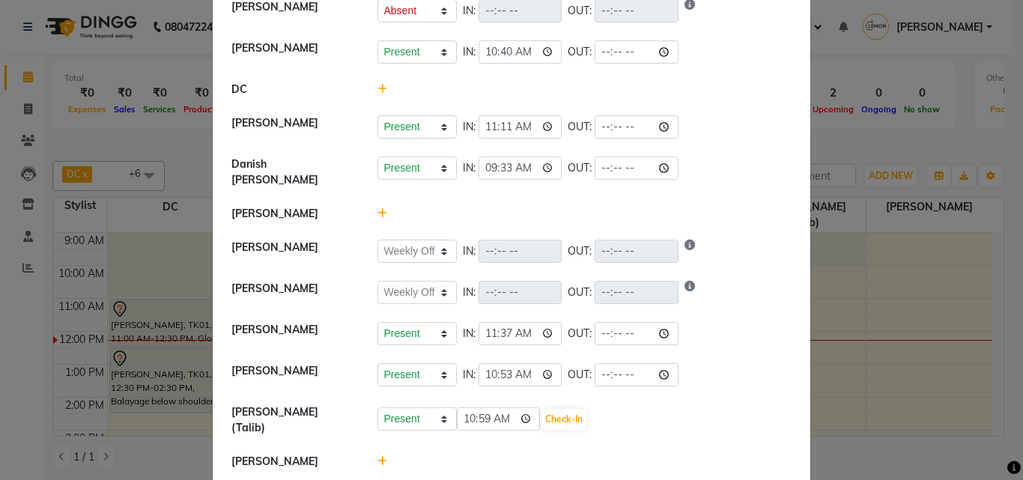
type input "10:59"
click at [648, 454] on div at bounding box center [584, 462] width 437 height 16
click at [560, 409] on button "Check-In" at bounding box center [564, 419] width 45 height 21
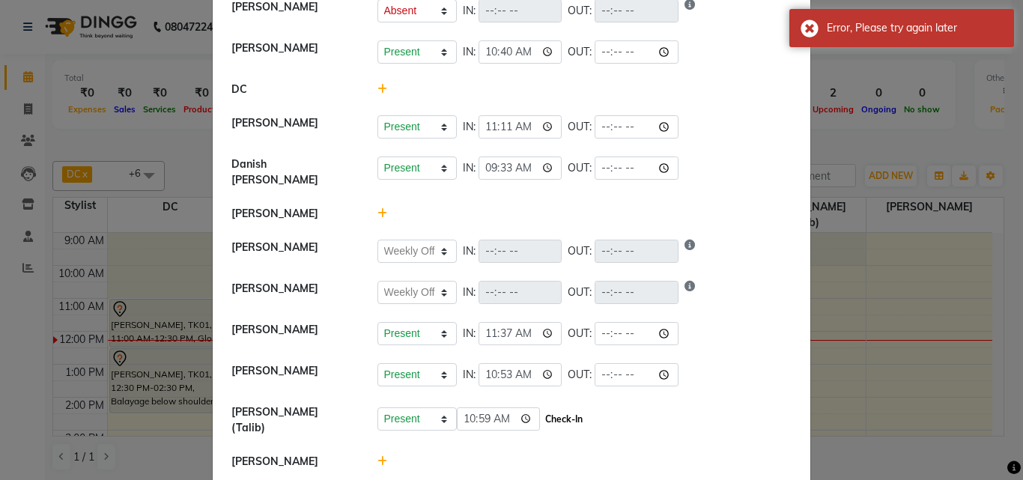
click at [566, 409] on button "Check-In" at bounding box center [564, 419] width 45 height 21
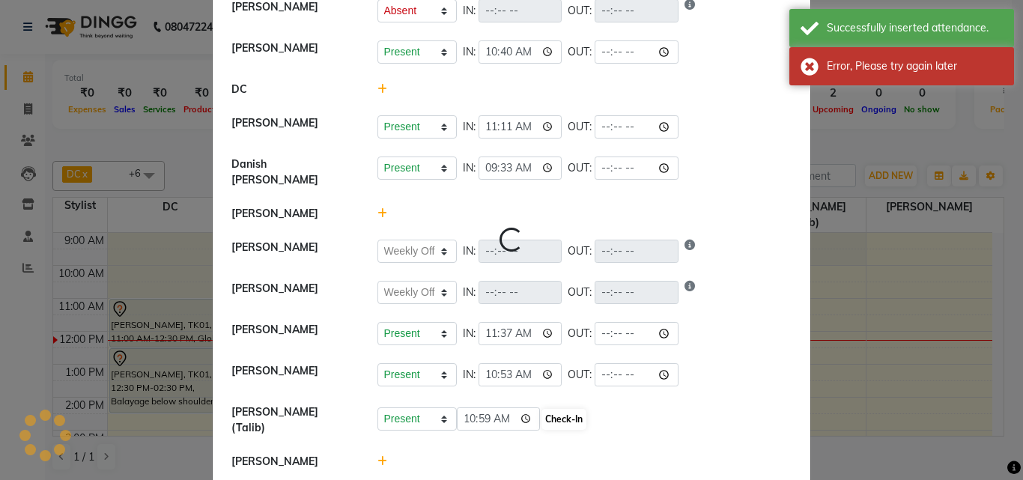
select select "A"
select select "W"
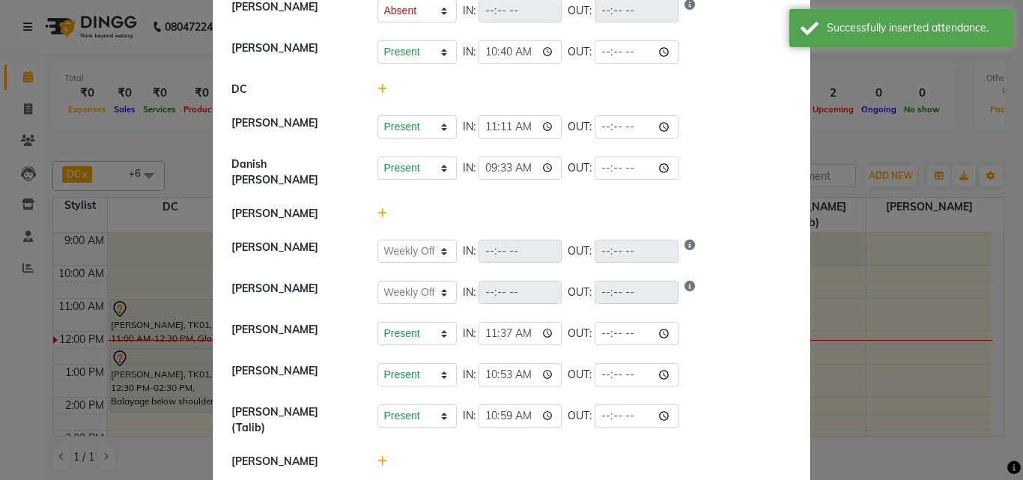
click at [379, 456] on icon at bounding box center [383, 461] width 10 height 10
click at [521, 457] on input "12:16" at bounding box center [499, 468] width 84 height 23
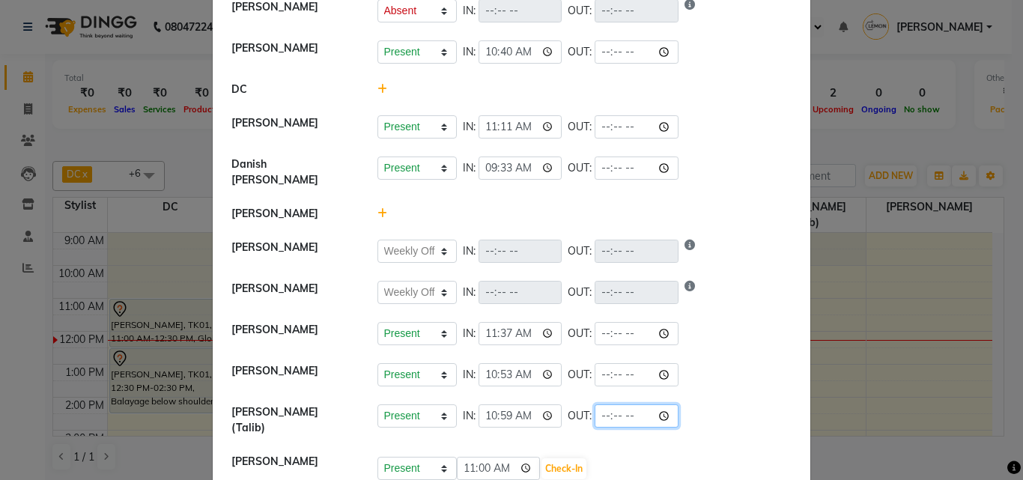
type input "11:00"
click at [626, 405] on input "time" at bounding box center [637, 416] width 84 height 23
click at [562, 458] on button "Check-In" at bounding box center [564, 468] width 45 height 21
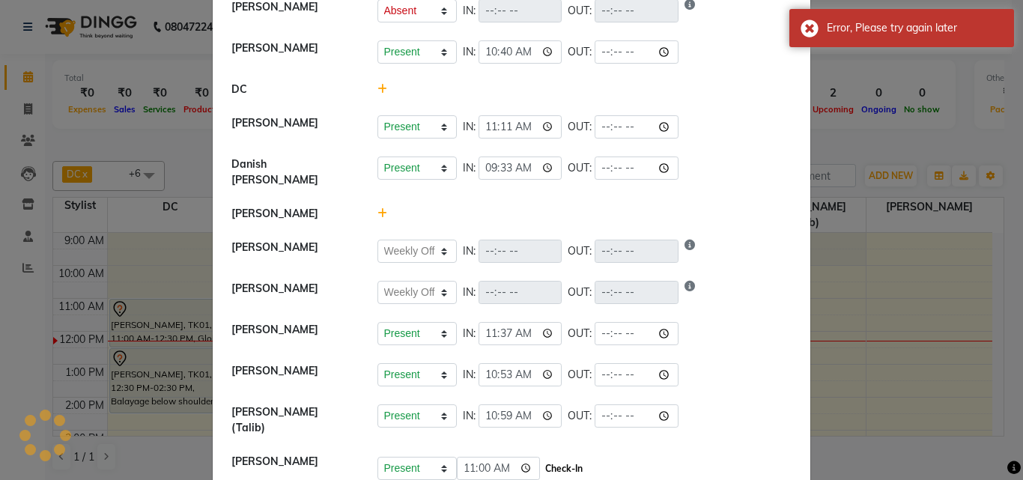
click at [557, 459] on button "Check-In" at bounding box center [564, 468] width 45 height 21
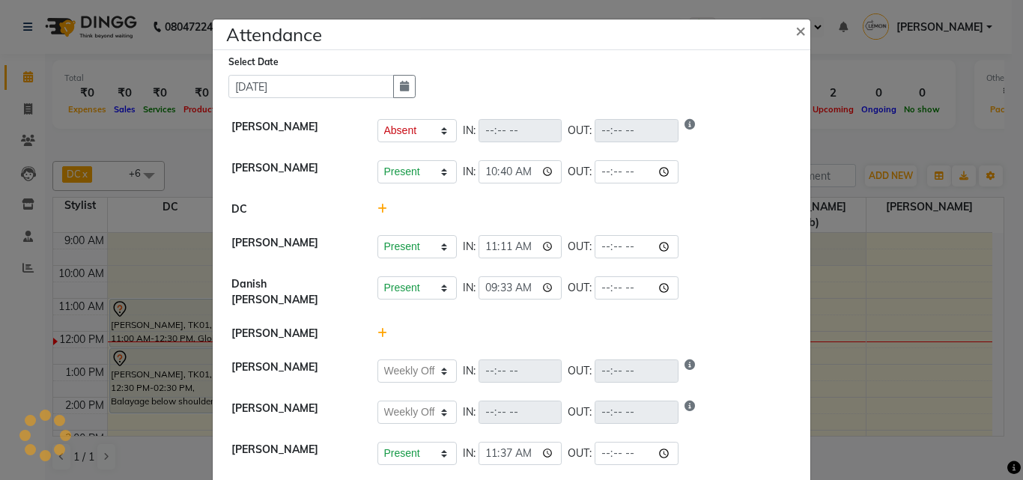
scroll to position [0, 0]
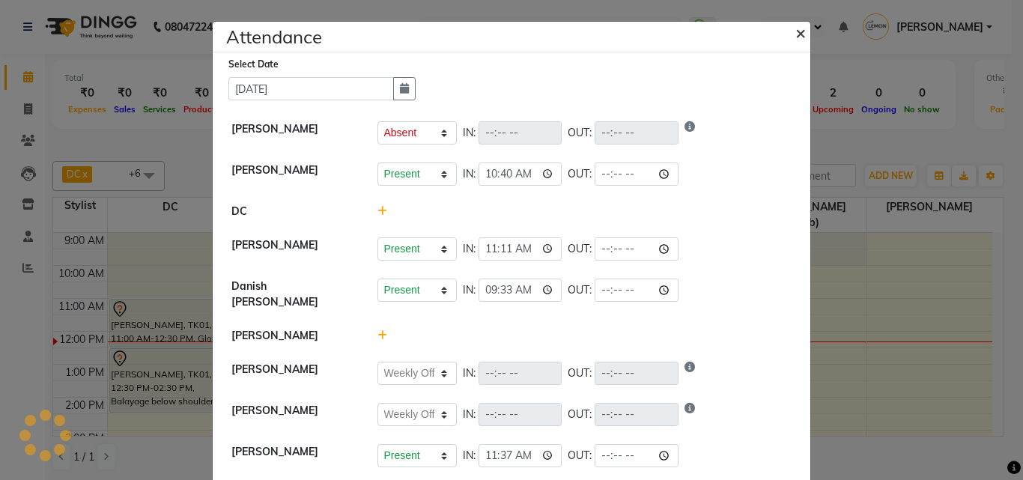
click at [796, 37] on span "×" at bounding box center [801, 32] width 10 height 22
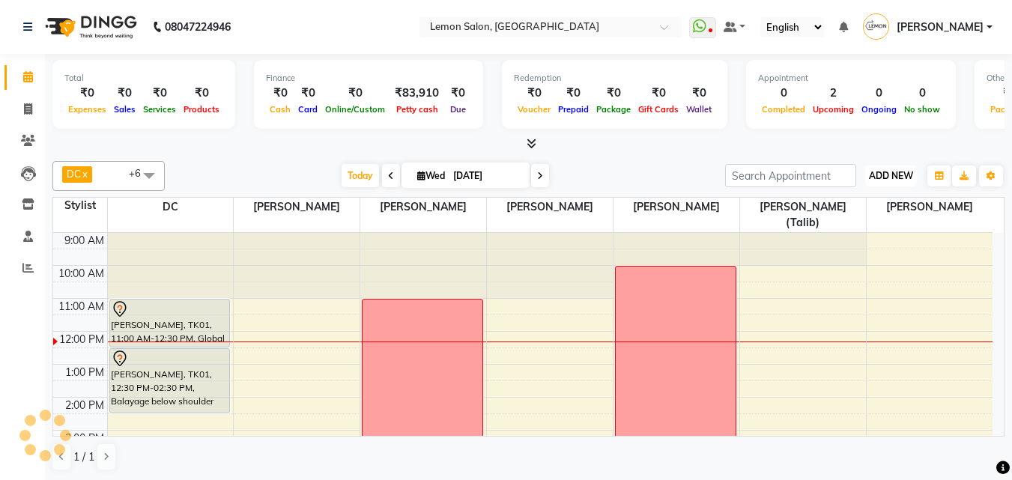
click at [873, 183] on button "ADD NEW Toggle Dropdown" at bounding box center [891, 176] width 52 height 21
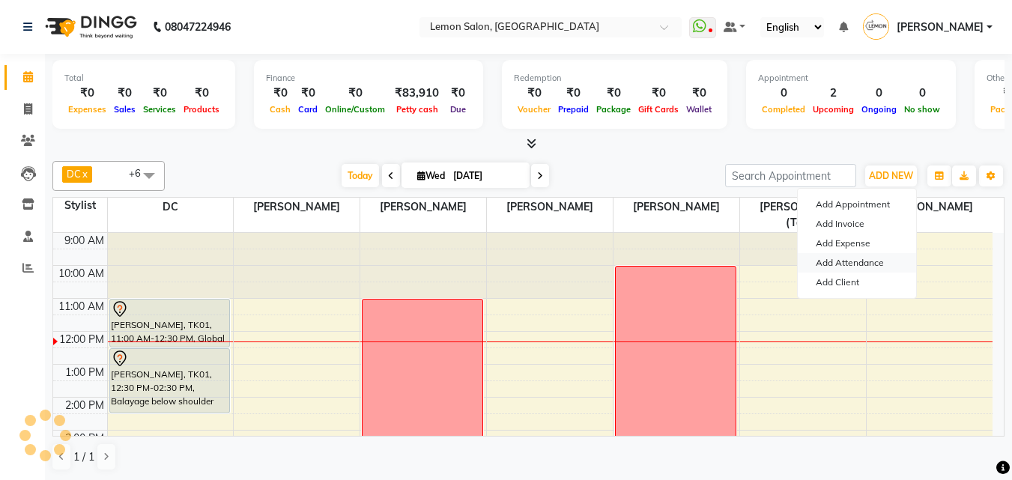
click at [852, 264] on link "Add Attendance" at bounding box center [857, 262] width 118 height 19
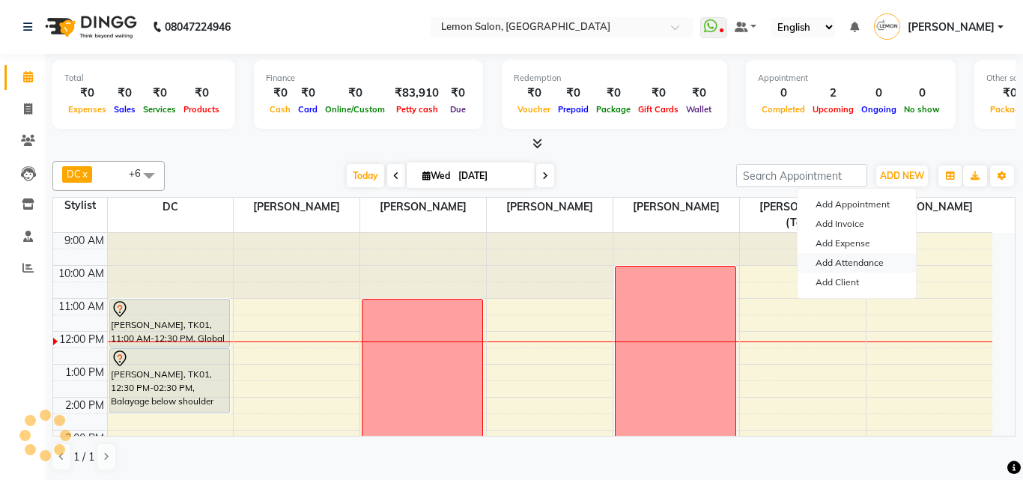
select select "A"
select select "W"
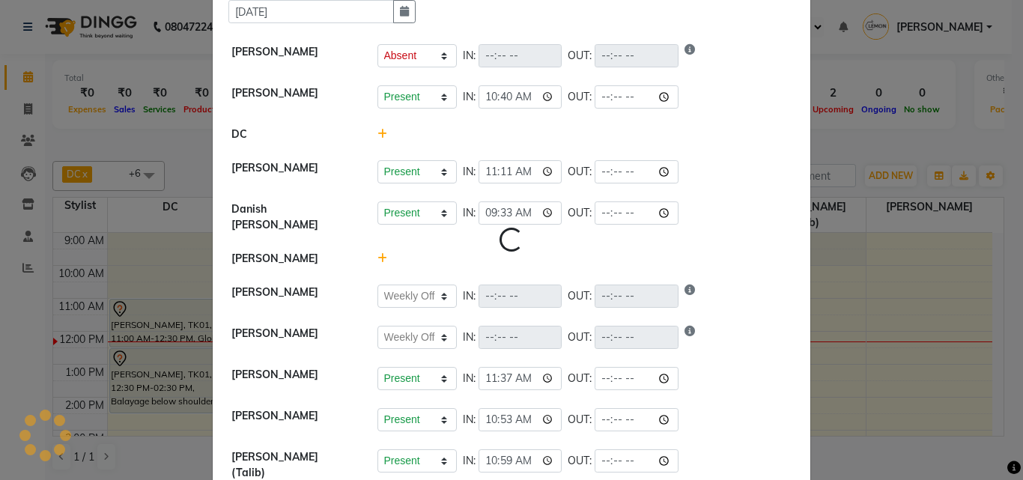
scroll to position [141, 0]
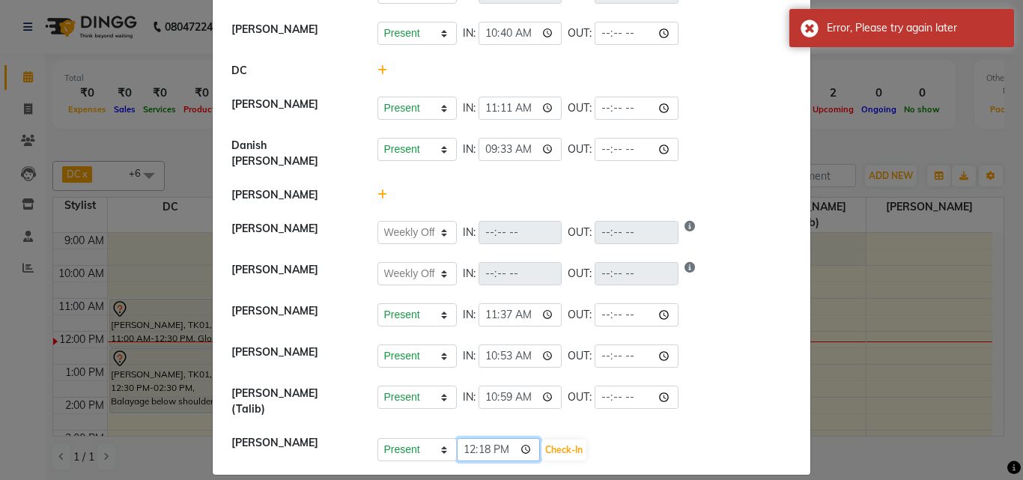
click at [526, 438] on input "12:18" at bounding box center [499, 449] width 84 height 23
type input "11:00"
click at [642, 435] on div "Present Absent Late Half Day Weekly Off 11:00 Check-In" at bounding box center [584, 448] width 437 height 27
click at [572, 440] on button "Check-In" at bounding box center [564, 450] width 45 height 21
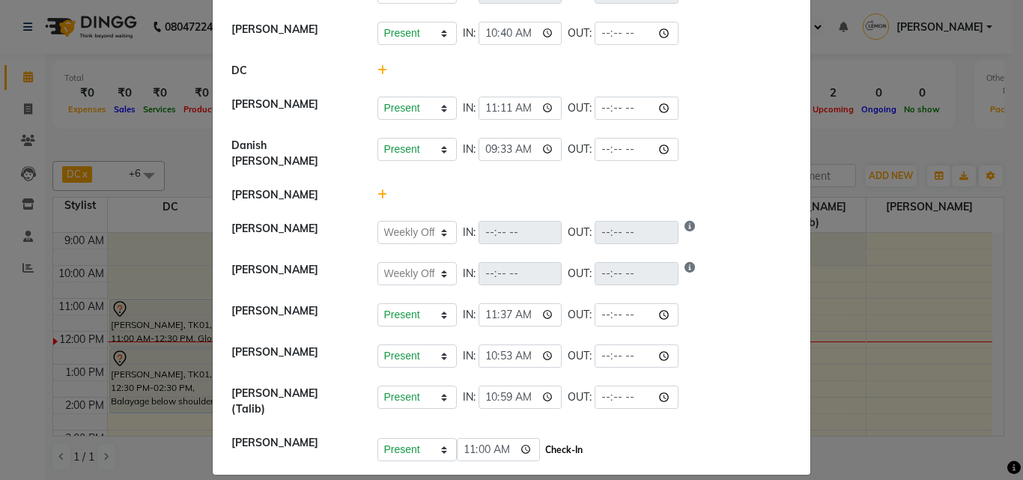
click at [572, 440] on button "Check-In" at bounding box center [564, 450] width 45 height 21
click at [558, 440] on button "Check-In" at bounding box center [564, 450] width 45 height 21
select select "A"
select select "W"
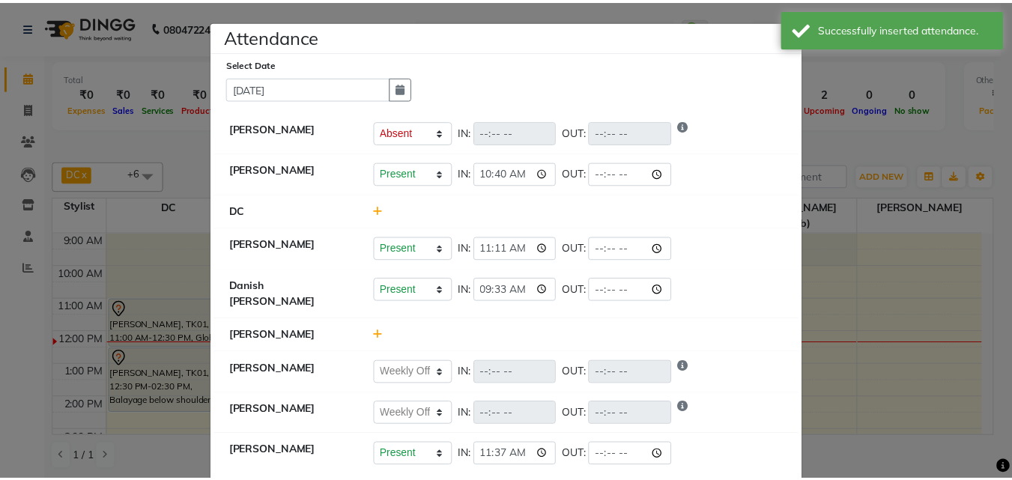
scroll to position [0, 0]
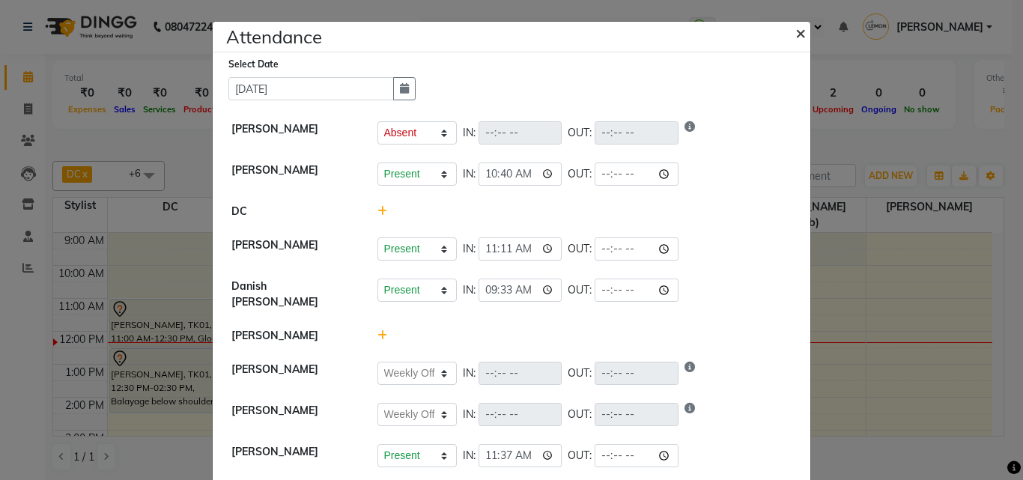
click at [801, 25] on button "×" at bounding box center [802, 32] width 37 height 42
